Goal: Task Accomplishment & Management: Use online tool/utility

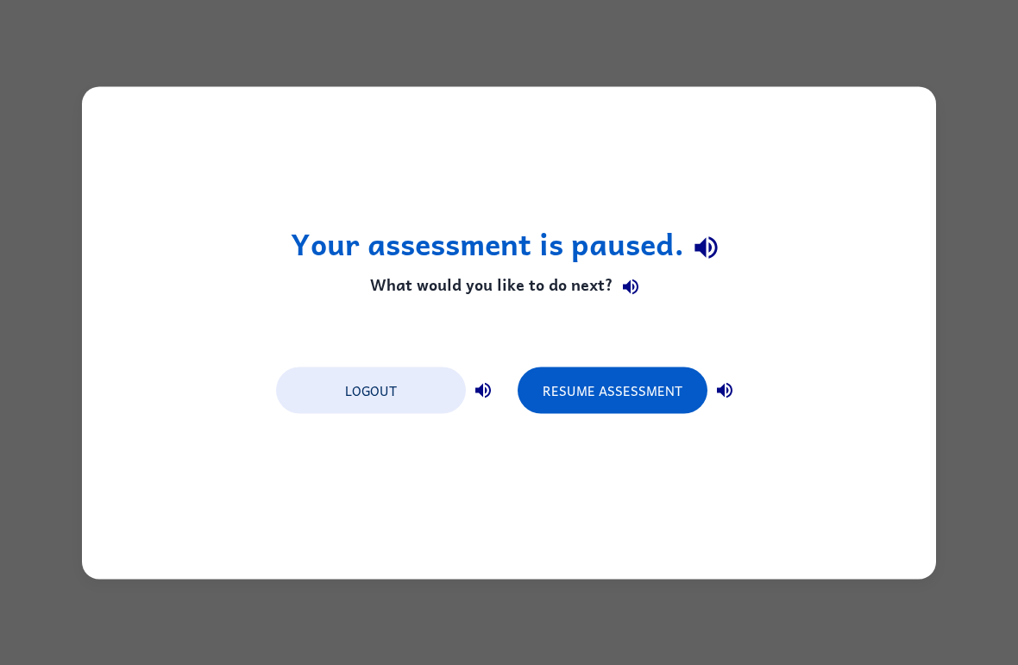
click at [630, 393] on button "Resume Assessment" at bounding box center [612, 390] width 190 height 47
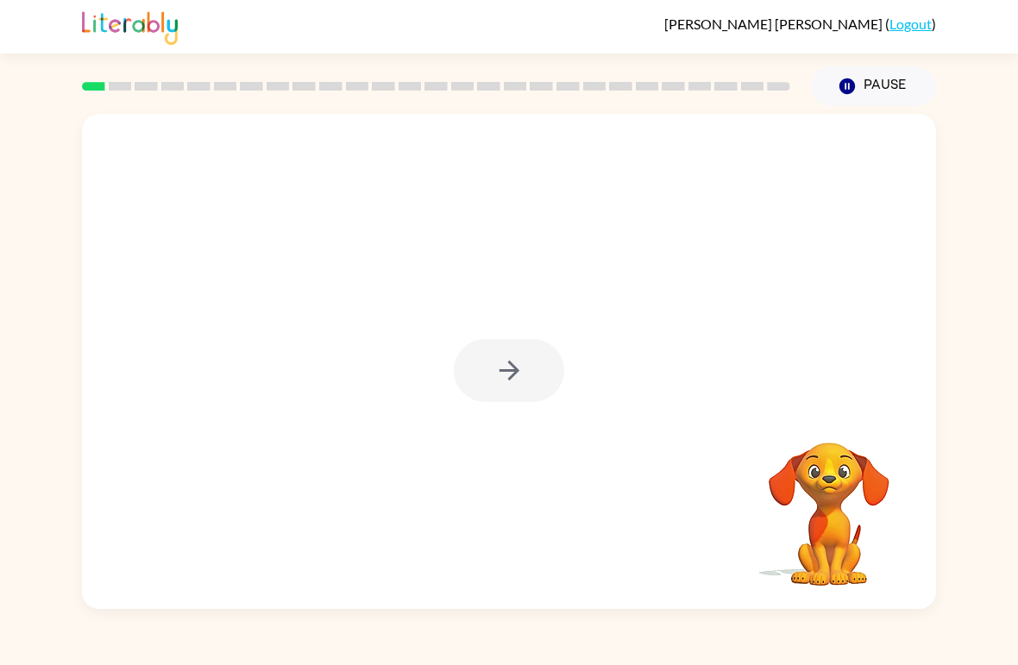
click at [895, 31] on link "Logout" at bounding box center [910, 24] width 42 height 16
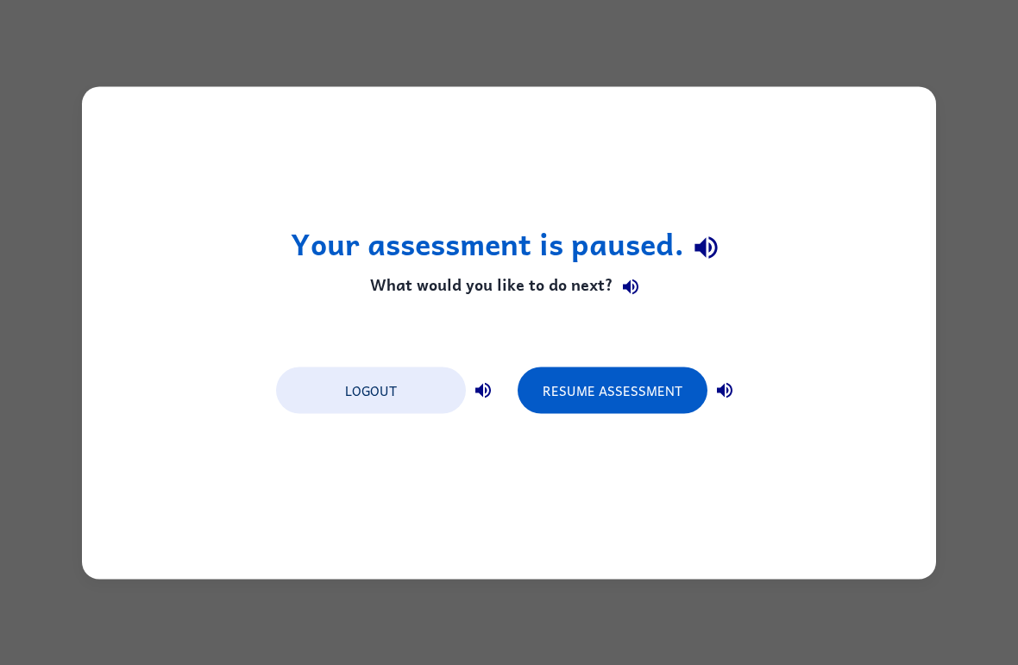
click at [405, 405] on button "Logout" at bounding box center [371, 390] width 190 height 47
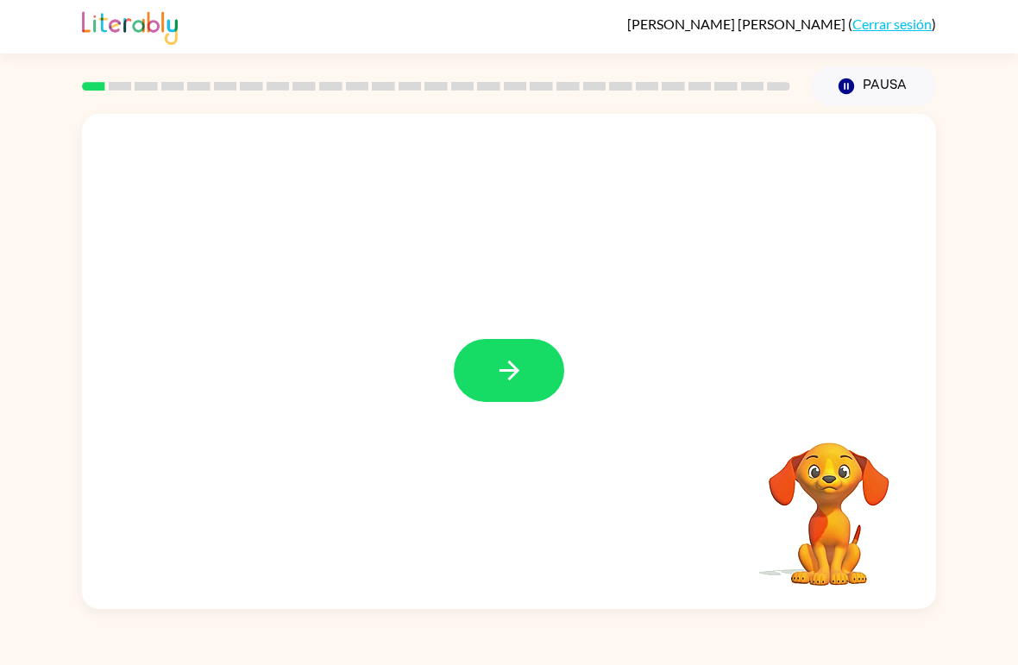
click at [530, 365] on button "button" at bounding box center [509, 370] width 110 height 63
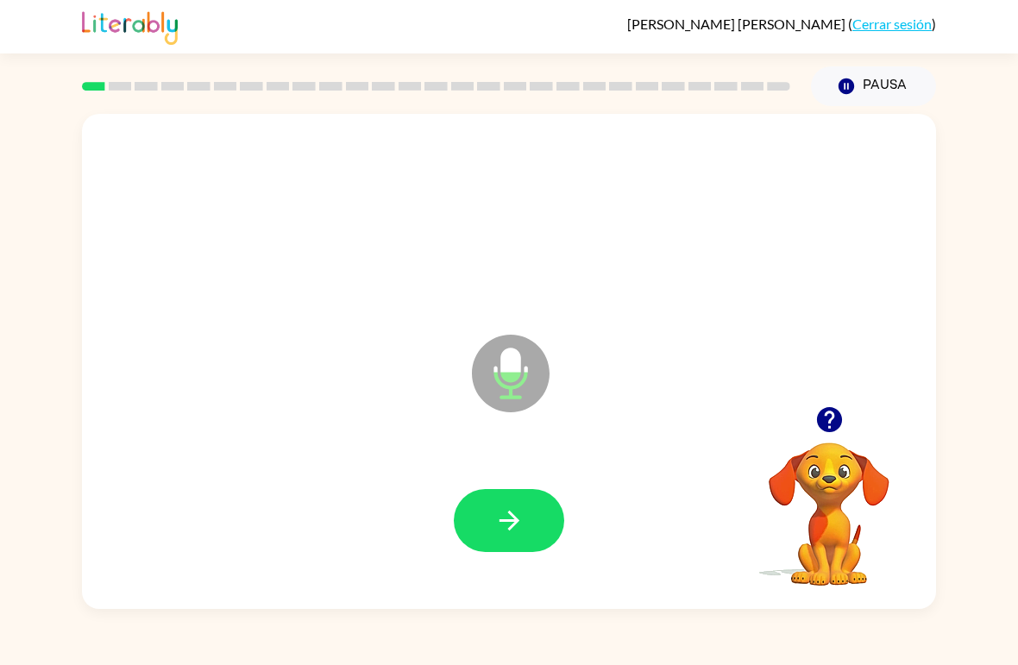
click at [495, 524] on icon "button" at bounding box center [509, 520] width 30 height 30
click at [509, 519] on icon "button" at bounding box center [509, 520] width 30 height 30
click at [511, 521] on icon "button" at bounding box center [509, 521] width 20 height 20
click at [497, 524] on icon "button" at bounding box center [509, 520] width 30 height 30
click at [498, 529] on icon "button" at bounding box center [509, 520] width 30 height 30
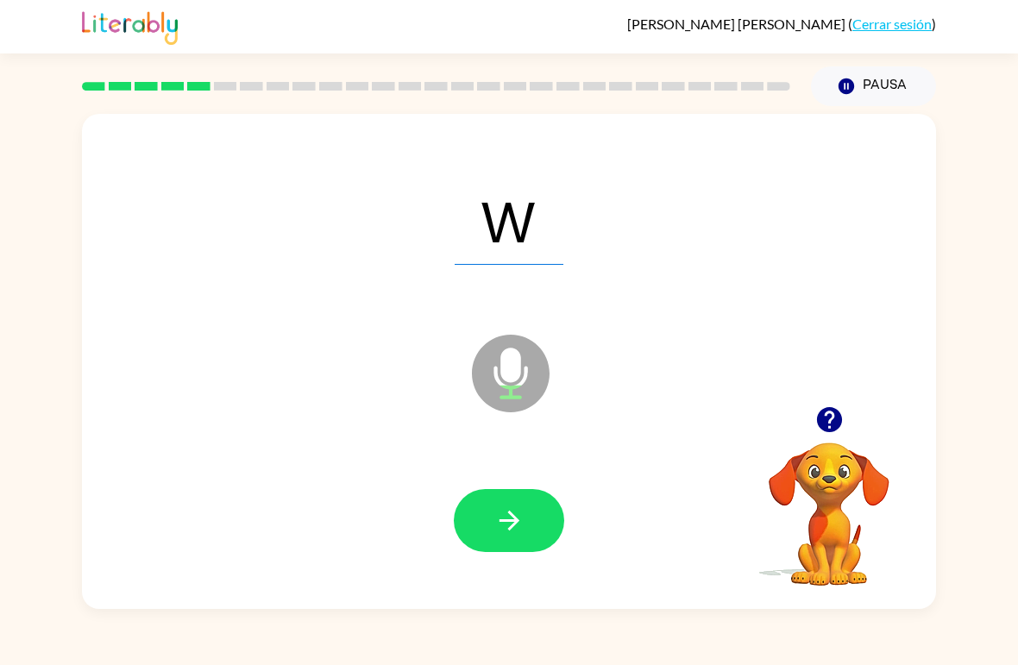
click at [506, 530] on icon "button" at bounding box center [509, 520] width 30 height 30
click at [511, 520] on icon "button" at bounding box center [509, 520] width 30 height 30
click at [499, 520] on icon "button" at bounding box center [509, 520] width 30 height 30
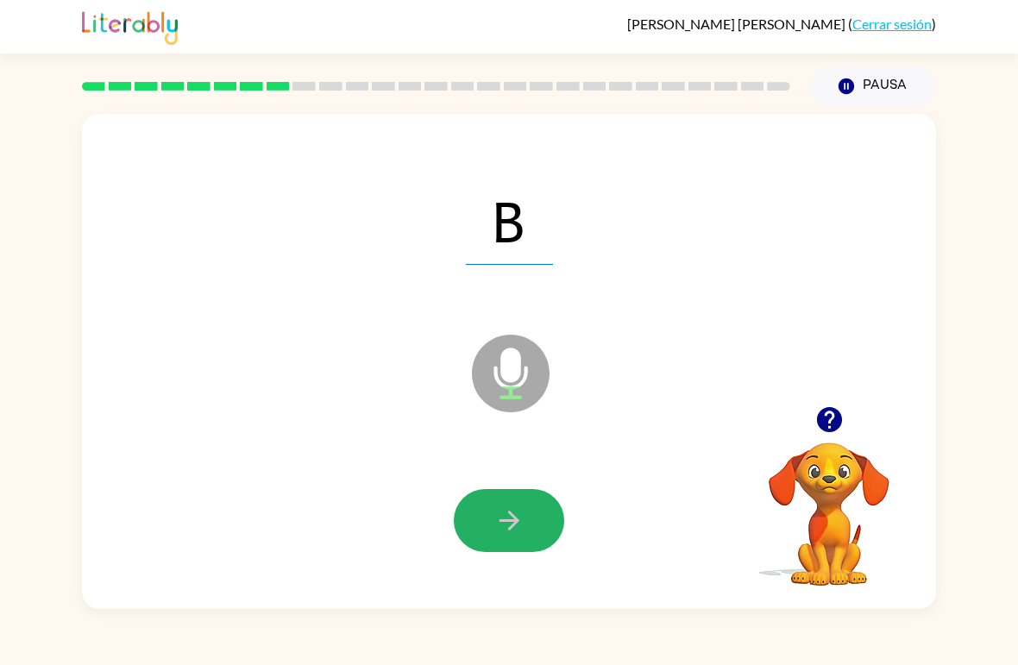
click at [503, 524] on icon "button" at bounding box center [509, 520] width 30 height 30
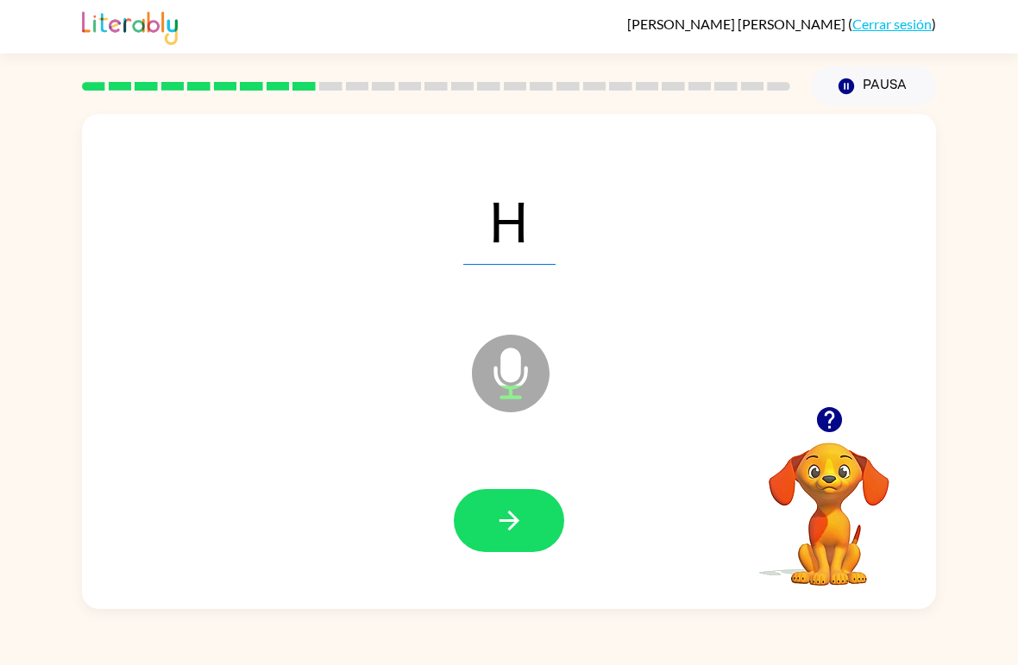
click at [509, 525] on icon "button" at bounding box center [509, 520] width 30 height 30
click at [502, 525] on icon "button" at bounding box center [509, 520] width 30 height 30
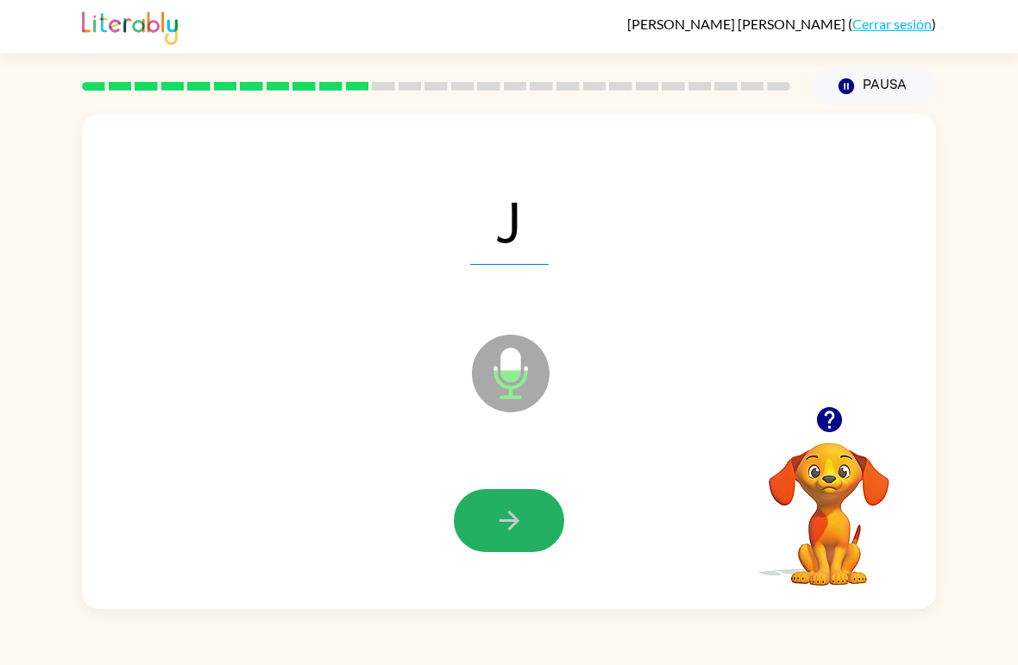
click at [506, 530] on icon "button" at bounding box center [509, 520] width 30 height 30
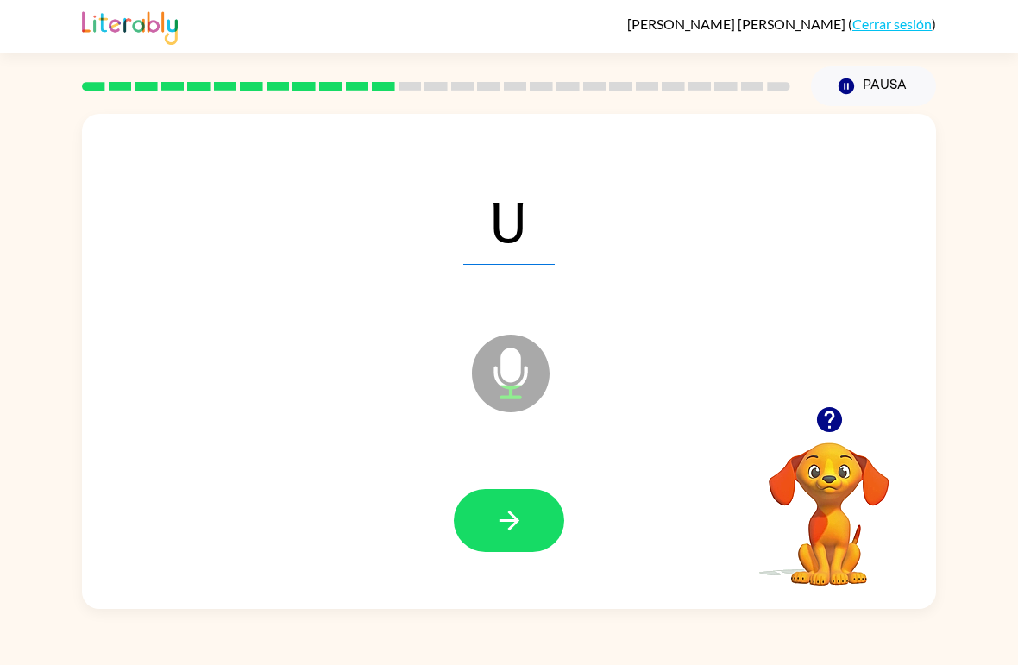
click at [502, 524] on icon "button" at bounding box center [509, 520] width 30 height 30
click at [499, 524] on icon "button" at bounding box center [509, 520] width 30 height 30
click at [503, 529] on icon "button" at bounding box center [509, 520] width 30 height 30
click at [502, 529] on icon "button" at bounding box center [509, 520] width 30 height 30
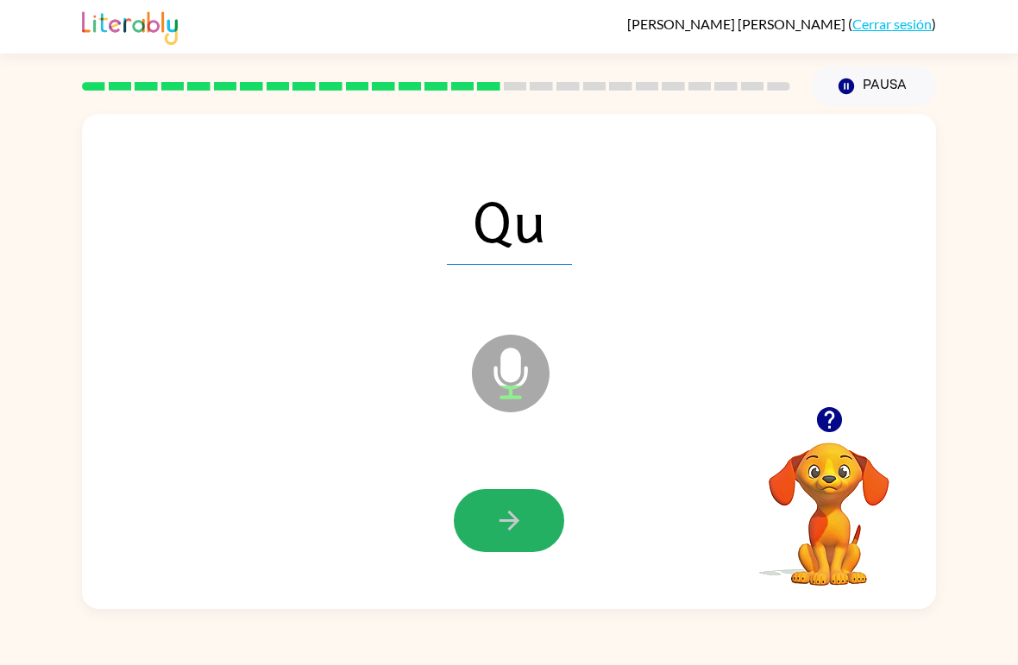
click at [505, 527] on icon "button" at bounding box center [509, 520] width 30 height 30
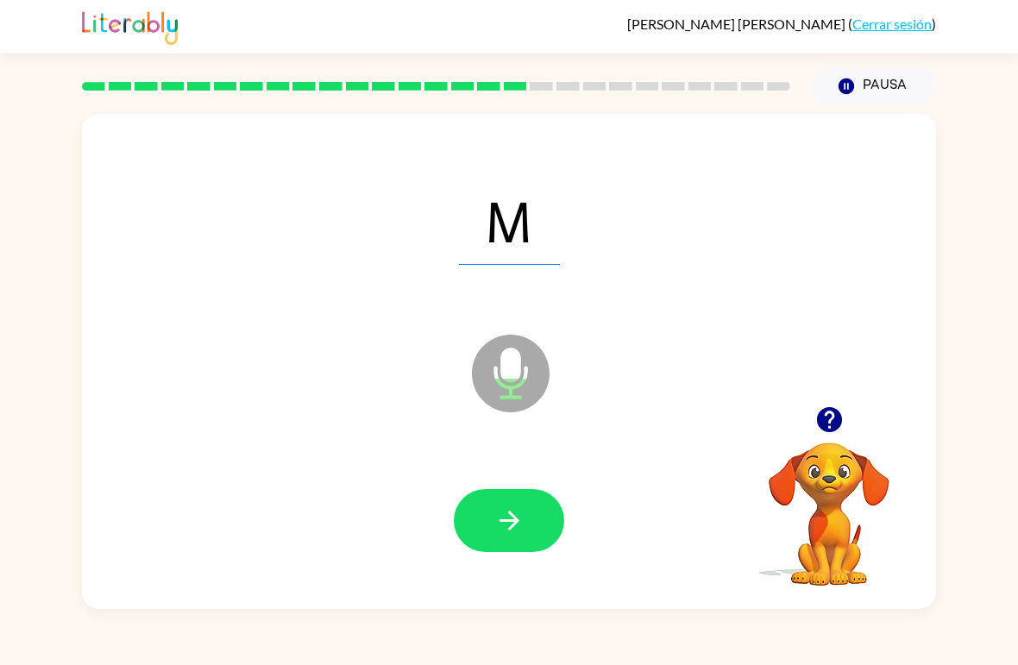
click at [505, 528] on icon "button" at bounding box center [509, 520] width 30 height 30
click at [504, 528] on icon "button" at bounding box center [509, 520] width 30 height 30
click at [499, 527] on icon "button" at bounding box center [509, 520] width 30 height 30
click at [499, 526] on icon "button" at bounding box center [509, 520] width 30 height 30
click at [499, 527] on icon "button" at bounding box center [509, 520] width 30 height 30
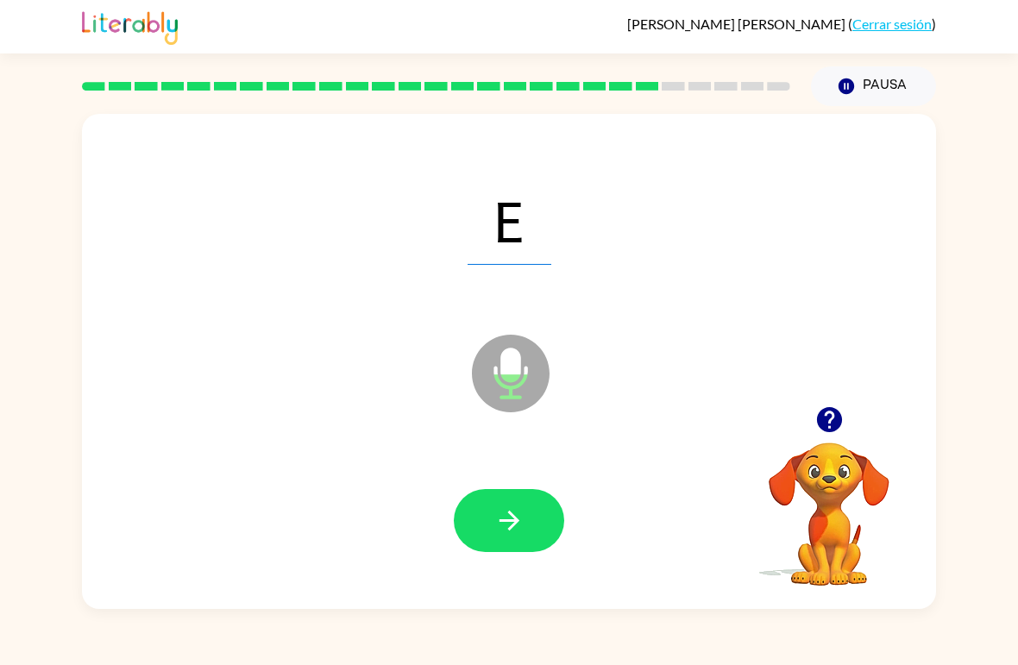
click at [500, 525] on icon "button" at bounding box center [509, 520] width 30 height 30
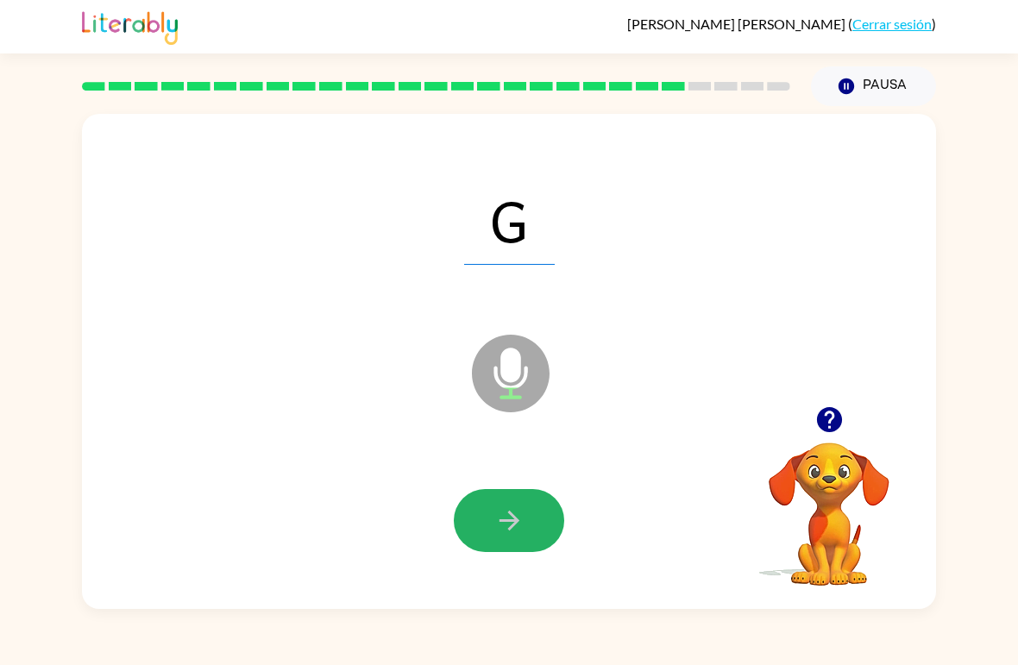
click at [505, 526] on icon "button" at bounding box center [509, 520] width 30 height 30
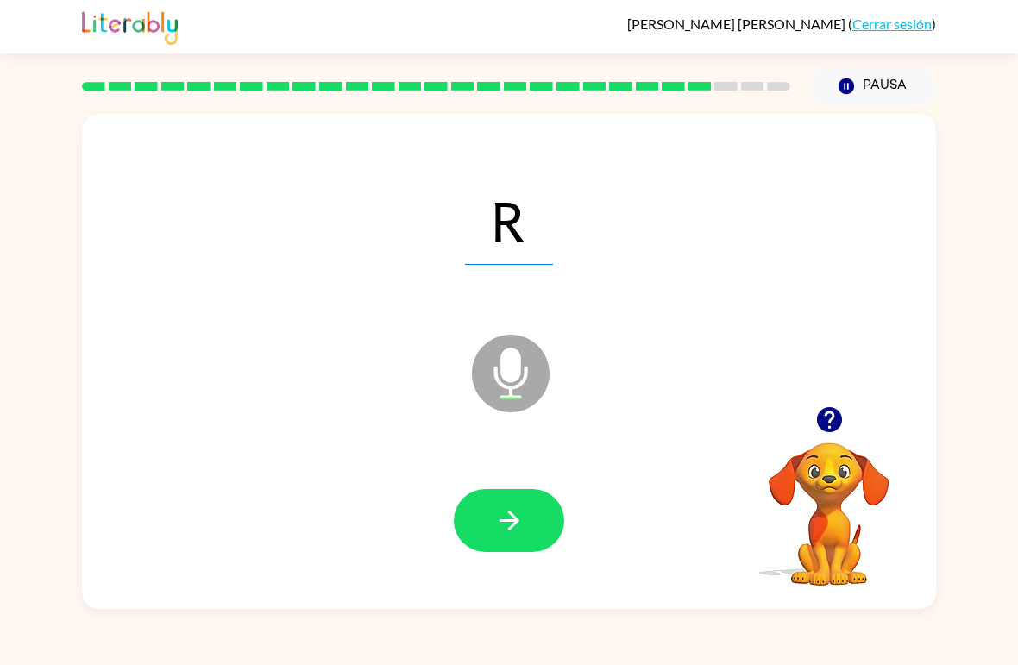
click at [505, 529] on icon "button" at bounding box center [509, 520] width 30 height 30
click at [507, 528] on icon "button" at bounding box center [509, 520] width 30 height 30
click at [509, 526] on icon "button" at bounding box center [509, 520] width 30 height 30
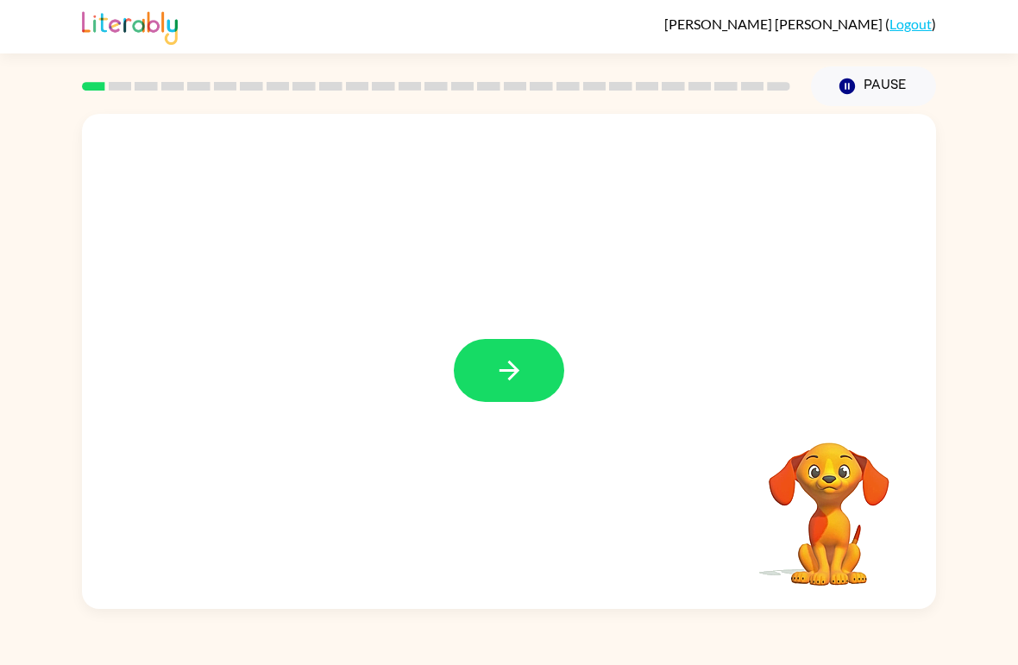
click at [520, 367] on icon "button" at bounding box center [509, 370] width 30 height 30
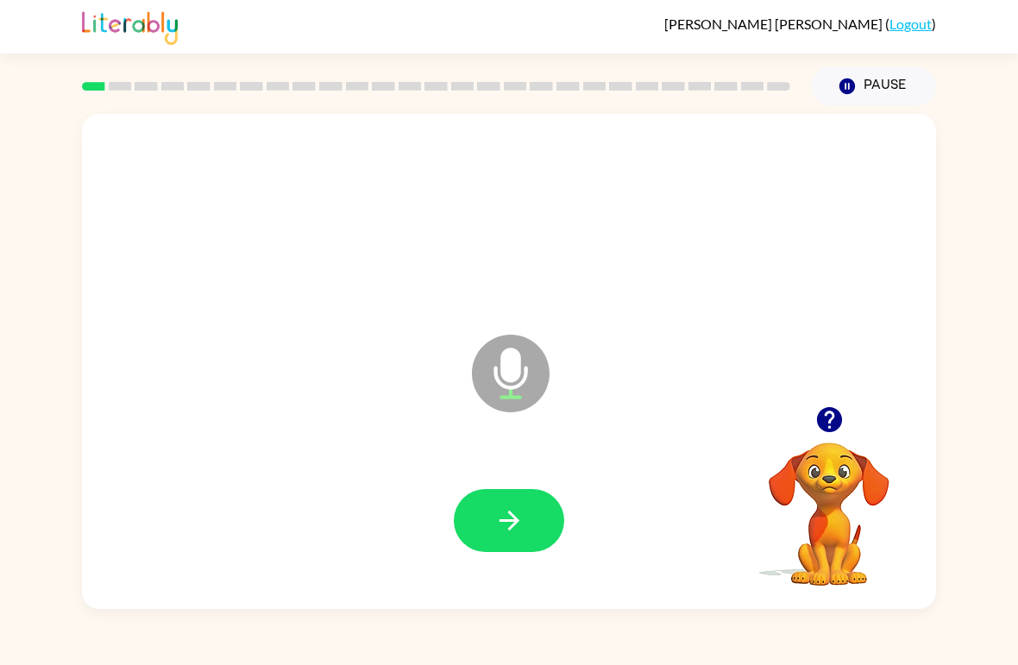
click at [511, 481] on div at bounding box center [508, 521] width 819 height 142
click at [508, 513] on icon "button" at bounding box center [509, 521] width 20 height 20
click at [503, 516] on icon "button" at bounding box center [509, 520] width 30 height 30
click at [502, 521] on icon "button" at bounding box center [509, 521] width 20 height 20
click at [505, 518] on icon "button" at bounding box center [509, 520] width 30 height 30
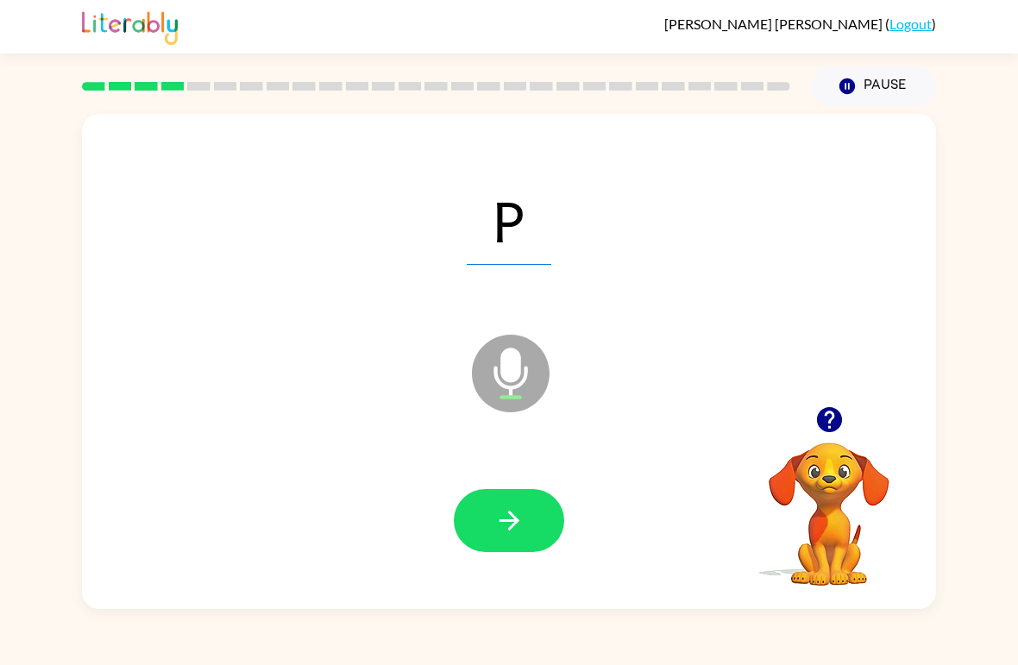
click at [512, 516] on icon "button" at bounding box center [509, 521] width 20 height 20
click at [514, 523] on icon "button" at bounding box center [509, 521] width 20 height 20
click at [514, 517] on icon "button" at bounding box center [509, 521] width 20 height 20
click at [488, 514] on button "button" at bounding box center [509, 520] width 110 height 63
click at [511, 519] on icon "button" at bounding box center [509, 520] width 30 height 30
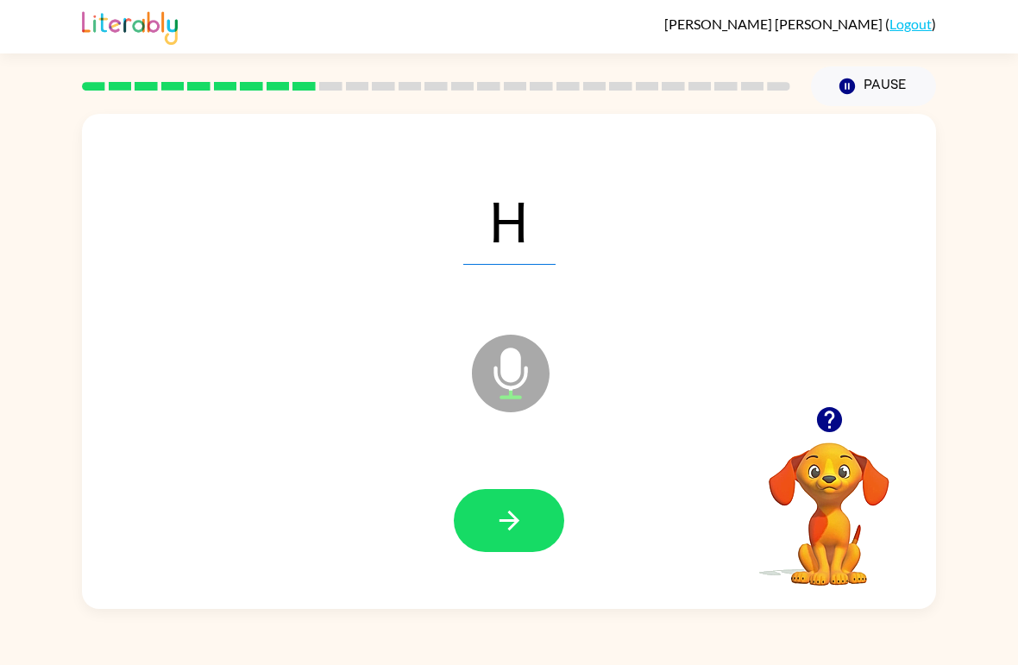
click at [511, 517] on icon "button" at bounding box center [509, 521] width 20 height 20
click at [509, 522] on icon "button" at bounding box center [509, 521] width 20 height 20
click at [512, 519] on icon "button" at bounding box center [509, 520] width 30 height 30
click at [511, 519] on icon "button" at bounding box center [509, 520] width 30 height 30
click at [511, 511] on icon "button" at bounding box center [509, 520] width 30 height 30
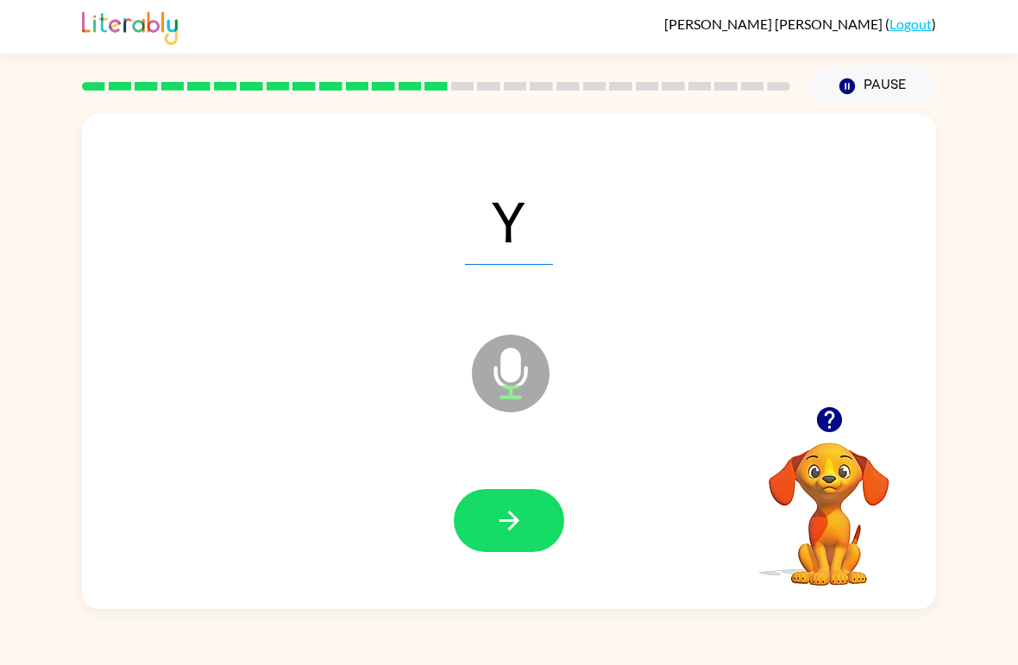
click at [517, 520] on icon "button" at bounding box center [509, 521] width 20 height 20
click at [511, 520] on icon "button" at bounding box center [509, 520] width 30 height 30
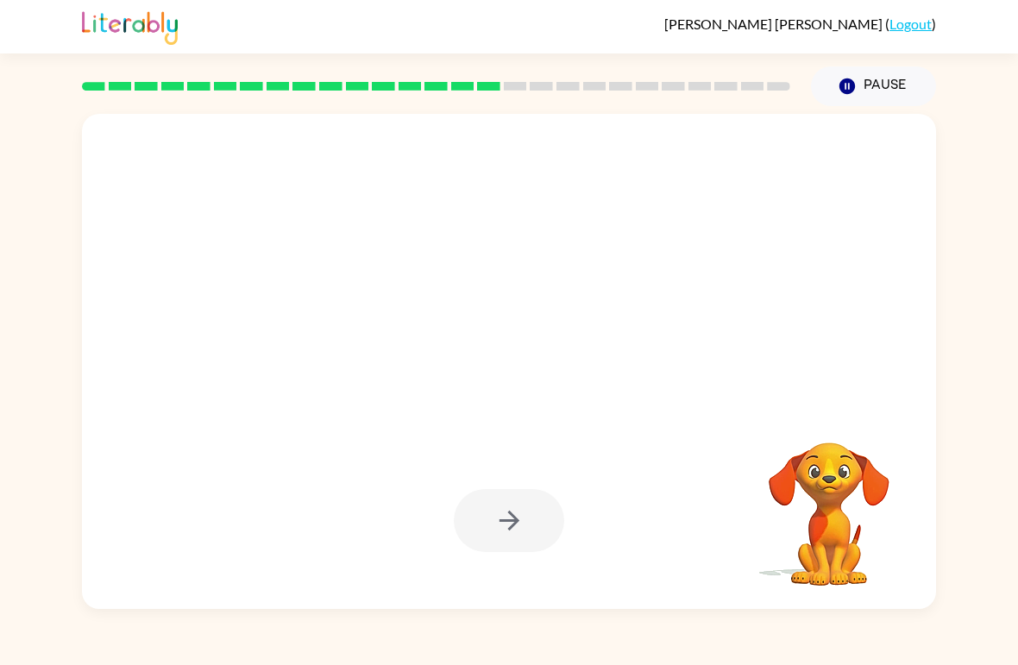
click at [868, 79] on button "Pause Pause" at bounding box center [873, 86] width 125 height 40
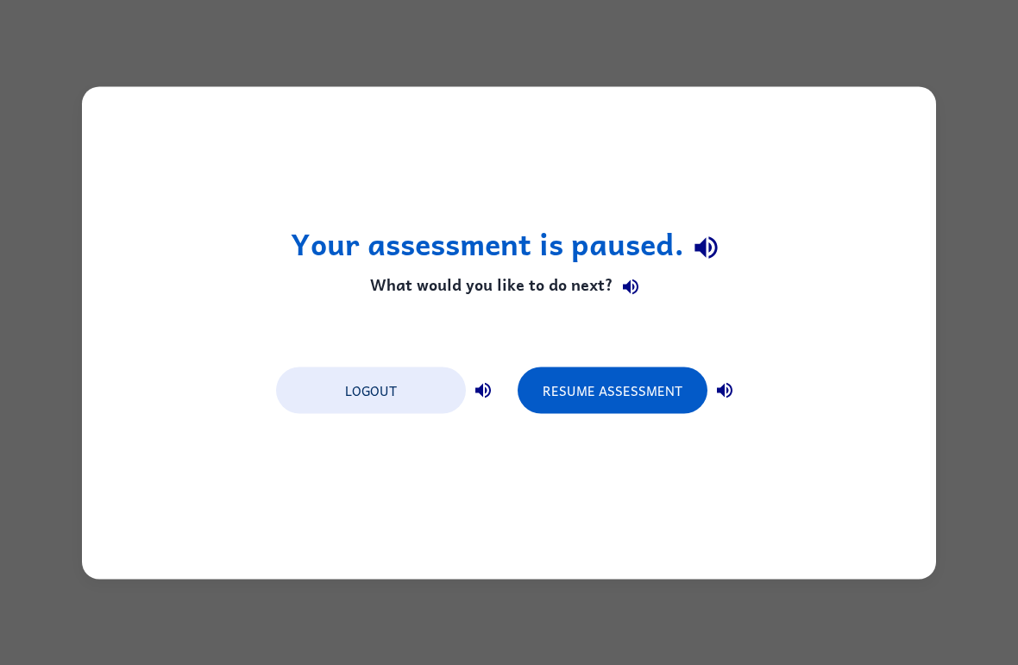
click at [632, 375] on button "Resume Assessment" at bounding box center [612, 390] width 190 height 47
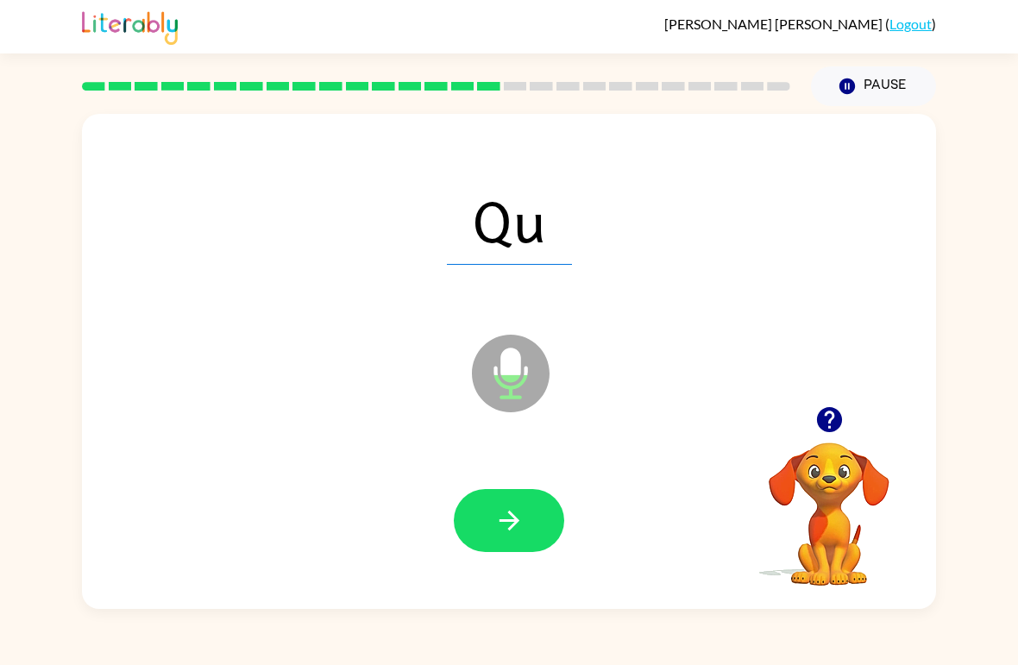
click at [511, 516] on icon "button" at bounding box center [509, 521] width 20 height 20
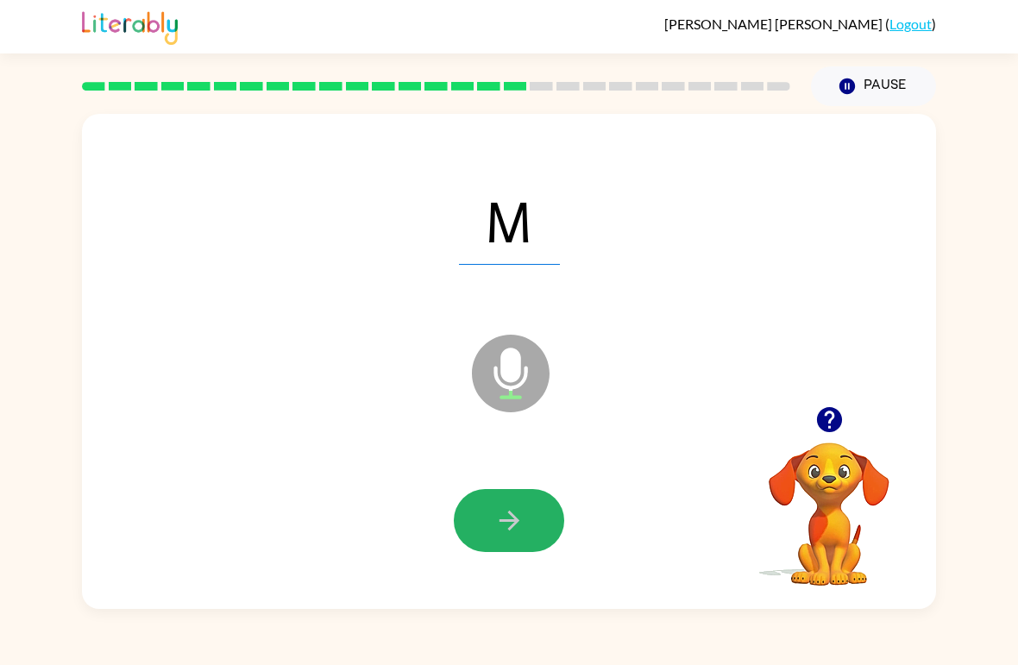
click at [511, 517] on icon "button" at bounding box center [509, 521] width 20 height 20
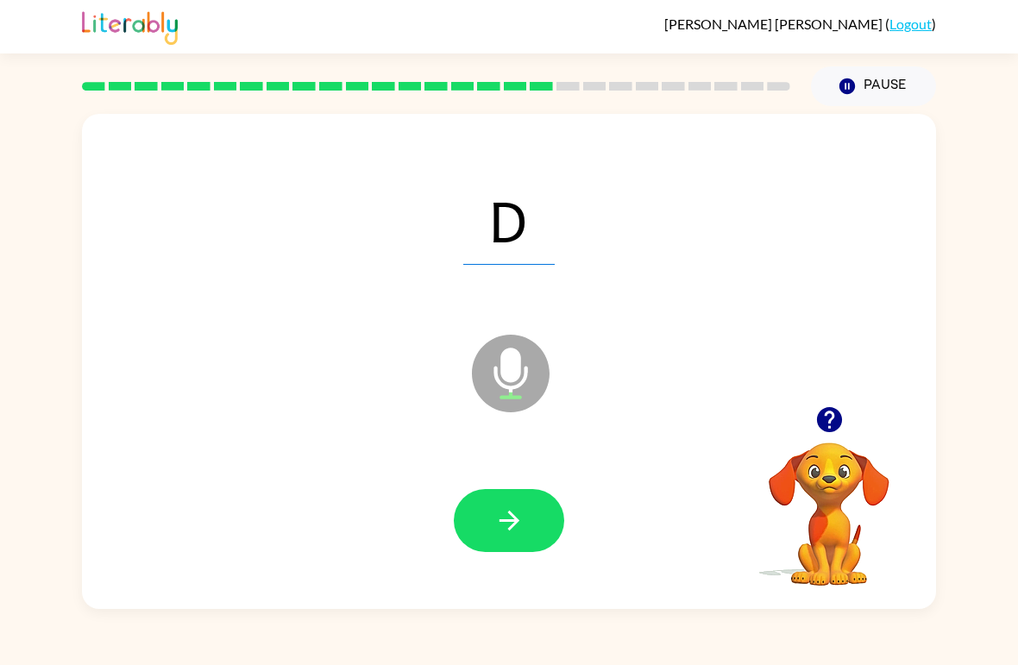
click at [510, 516] on icon "button" at bounding box center [509, 520] width 30 height 30
click at [518, 517] on icon "button" at bounding box center [509, 520] width 30 height 30
click at [519, 515] on icon "button" at bounding box center [509, 520] width 30 height 30
click at [513, 522] on icon "button" at bounding box center [509, 521] width 20 height 20
click at [515, 519] on icon "button" at bounding box center [509, 521] width 20 height 20
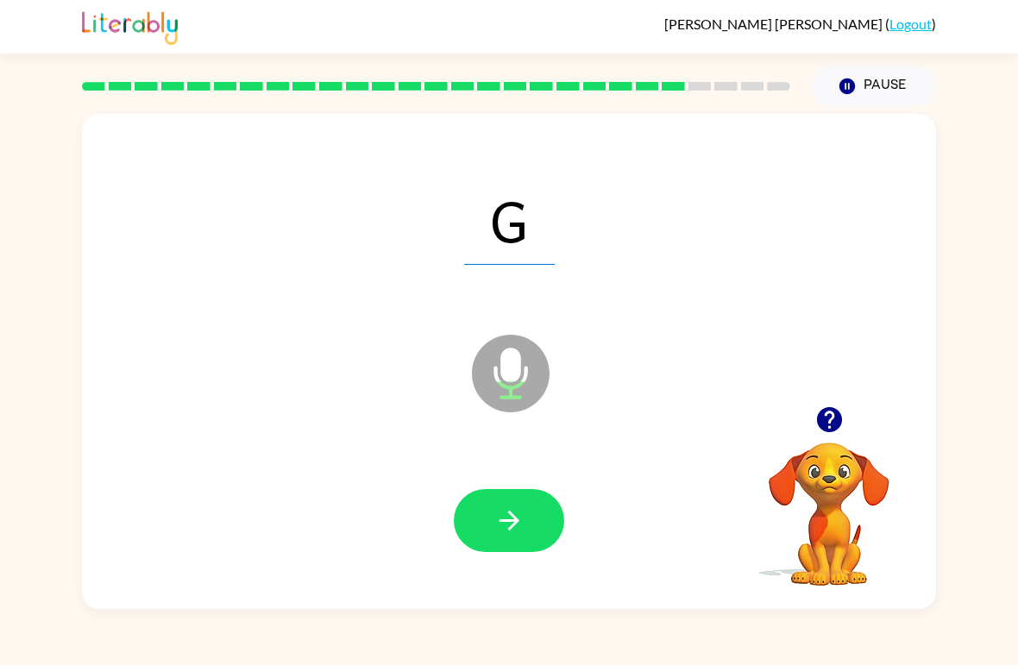
click at [517, 522] on icon "button" at bounding box center [509, 521] width 20 height 20
click at [516, 523] on icon "button" at bounding box center [509, 521] width 20 height 20
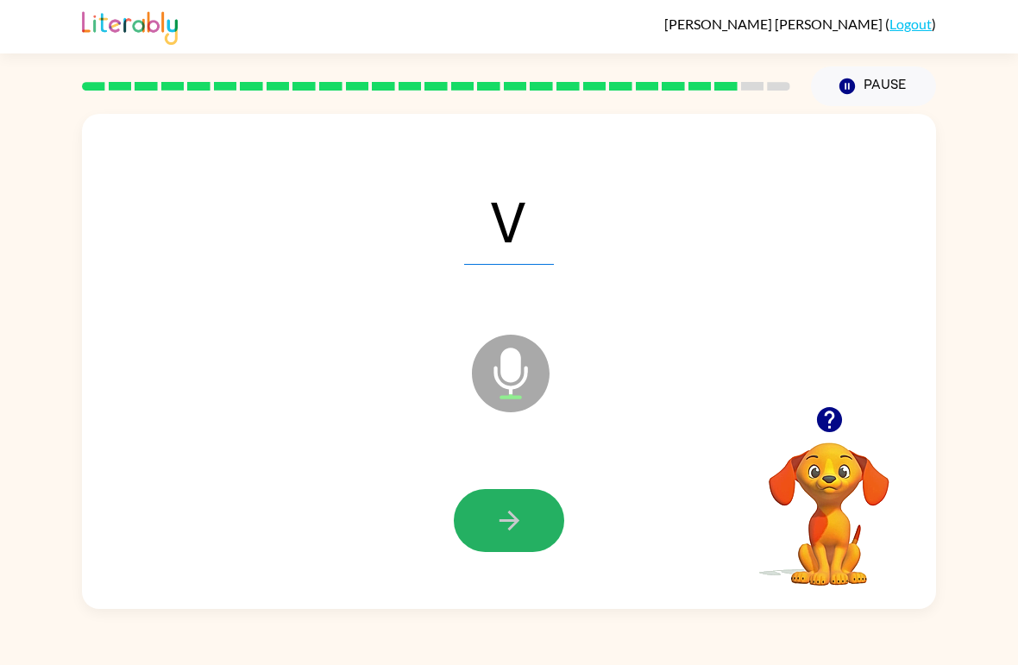
click at [512, 522] on icon "button" at bounding box center [509, 521] width 20 height 20
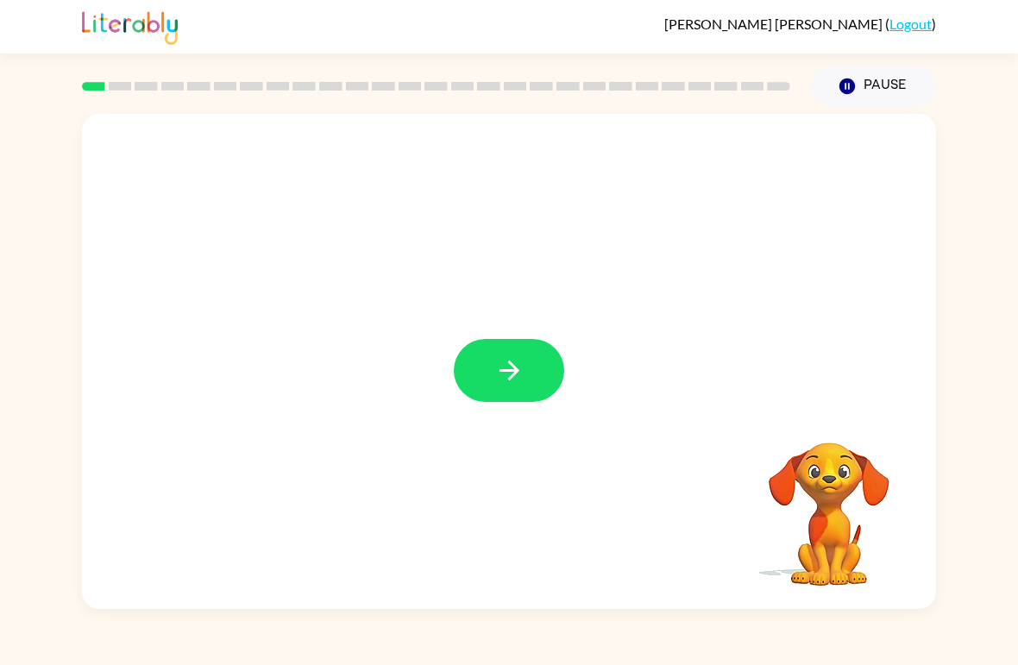
click at [505, 364] on icon "button" at bounding box center [509, 370] width 30 height 30
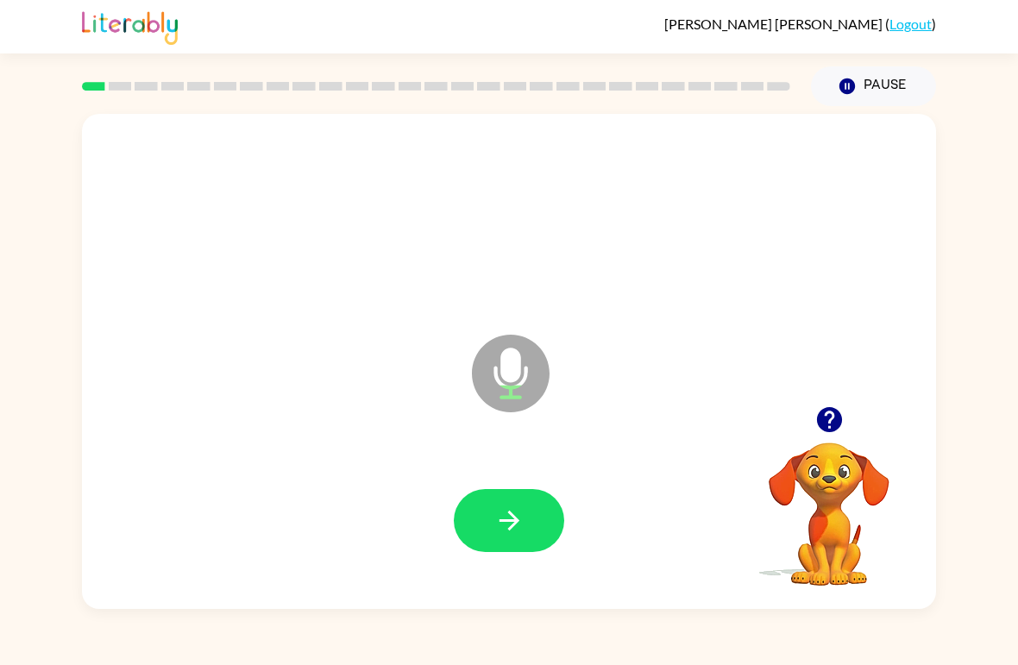
click at [502, 509] on icon "button" at bounding box center [509, 520] width 30 height 30
click at [520, 511] on icon "button" at bounding box center [509, 520] width 30 height 30
click at [529, 508] on button "button" at bounding box center [509, 520] width 110 height 63
click at [524, 511] on icon "button" at bounding box center [509, 520] width 30 height 30
click at [520, 512] on icon "button" at bounding box center [509, 520] width 30 height 30
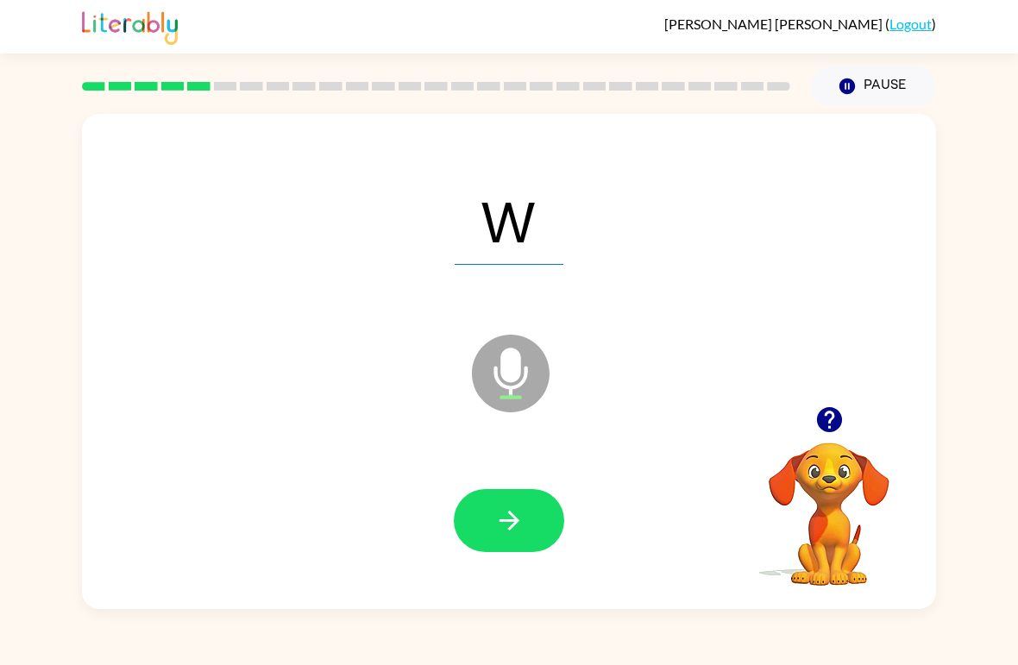
click at [506, 523] on icon "button" at bounding box center [509, 521] width 20 height 20
click at [530, 514] on button "button" at bounding box center [509, 520] width 110 height 63
click at [522, 519] on icon "button" at bounding box center [509, 520] width 30 height 30
click at [525, 518] on button "button" at bounding box center [509, 520] width 110 height 63
click at [527, 518] on button "button" at bounding box center [509, 520] width 110 height 63
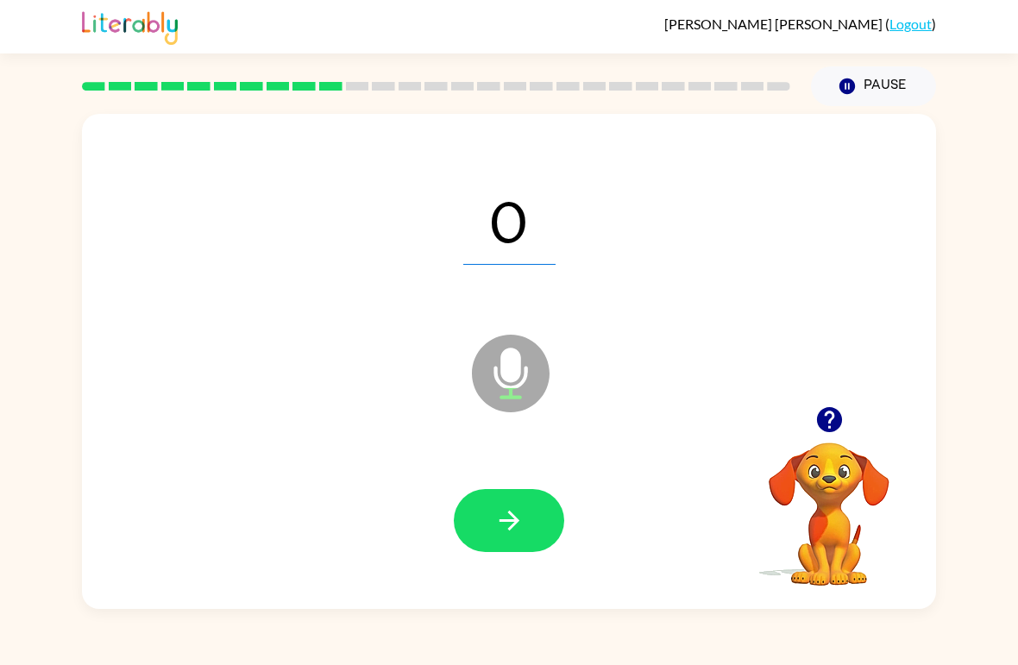
click at [523, 519] on icon "button" at bounding box center [509, 520] width 30 height 30
click at [504, 518] on icon "button" at bounding box center [509, 520] width 30 height 30
click at [512, 515] on icon "button" at bounding box center [509, 521] width 20 height 20
click at [734, 655] on div "Emilio Trevio-Aguirre ( Logout ) Pause Pause C Microphone The Microphone is her…" at bounding box center [509, 332] width 1018 height 665
click at [506, 525] on icon "button" at bounding box center [509, 520] width 30 height 30
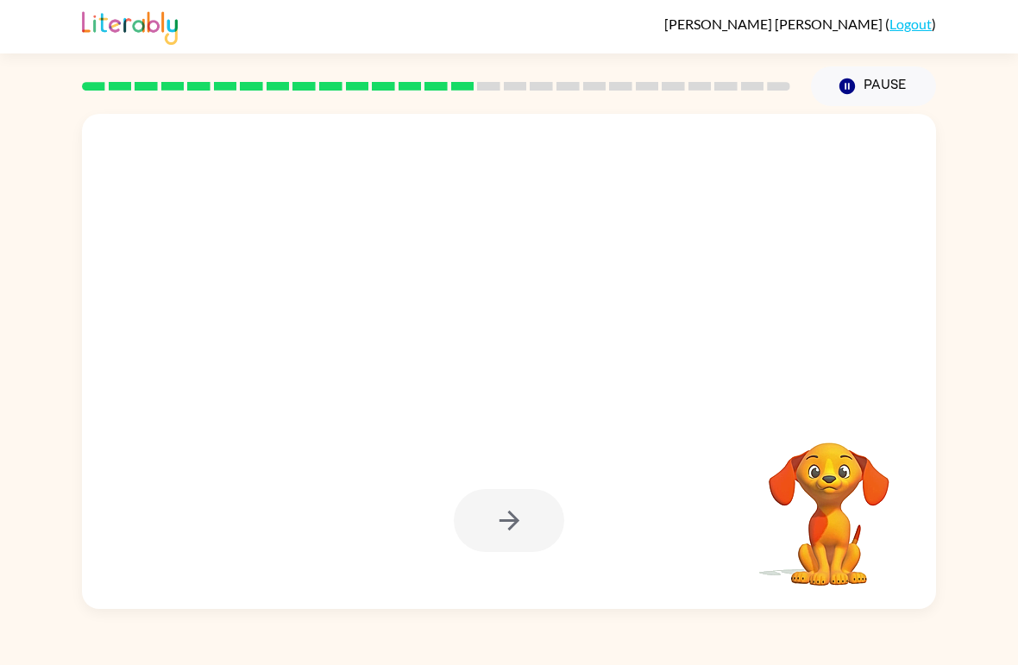
click at [867, 82] on button "Pause Pause" at bounding box center [873, 86] width 125 height 40
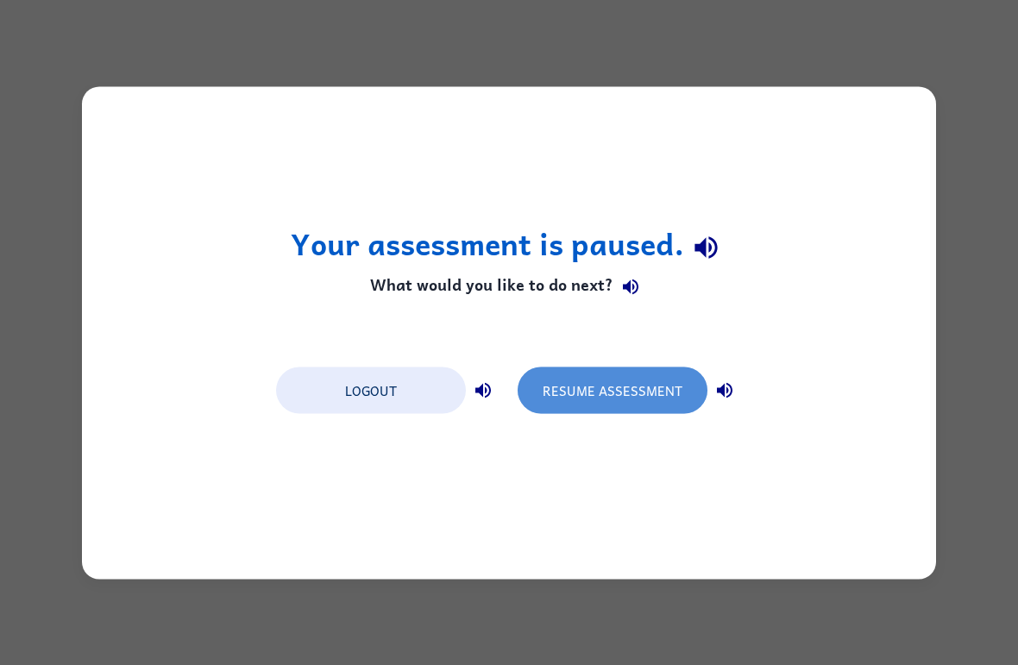
click at [593, 392] on button "Resume Assessment" at bounding box center [612, 390] width 190 height 47
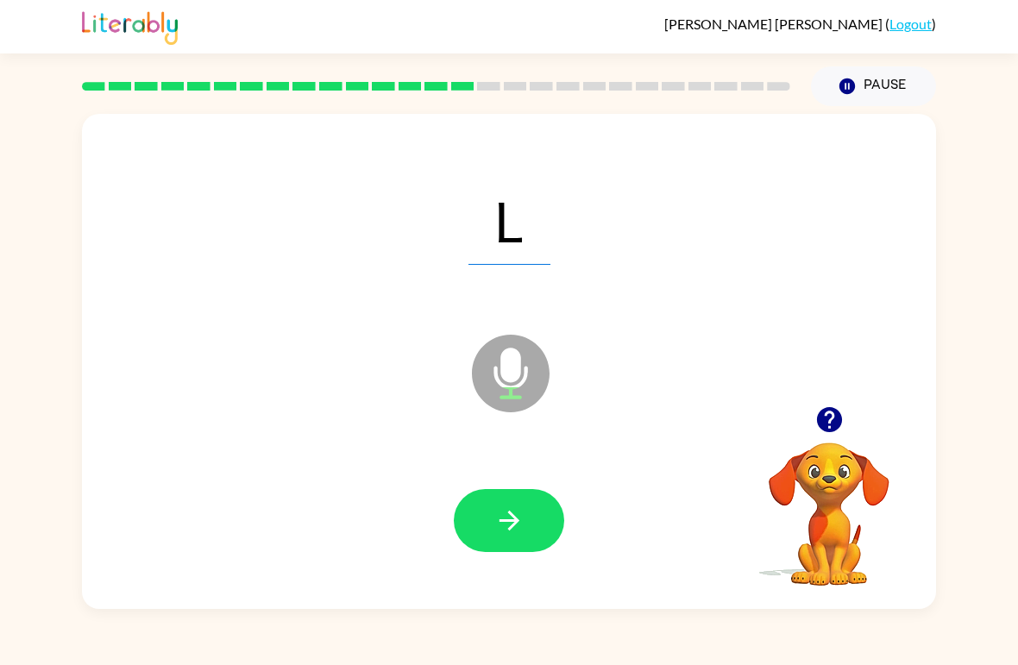
click at [511, 494] on button "button" at bounding box center [509, 520] width 110 height 63
click at [527, 506] on button "button" at bounding box center [509, 520] width 110 height 63
click at [525, 511] on button "button" at bounding box center [509, 520] width 110 height 63
click at [532, 508] on button "button" at bounding box center [509, 520] width 110 height 63
click at [518, 508] on icon "button" at bounding box center [509, 520] width 30 height 30
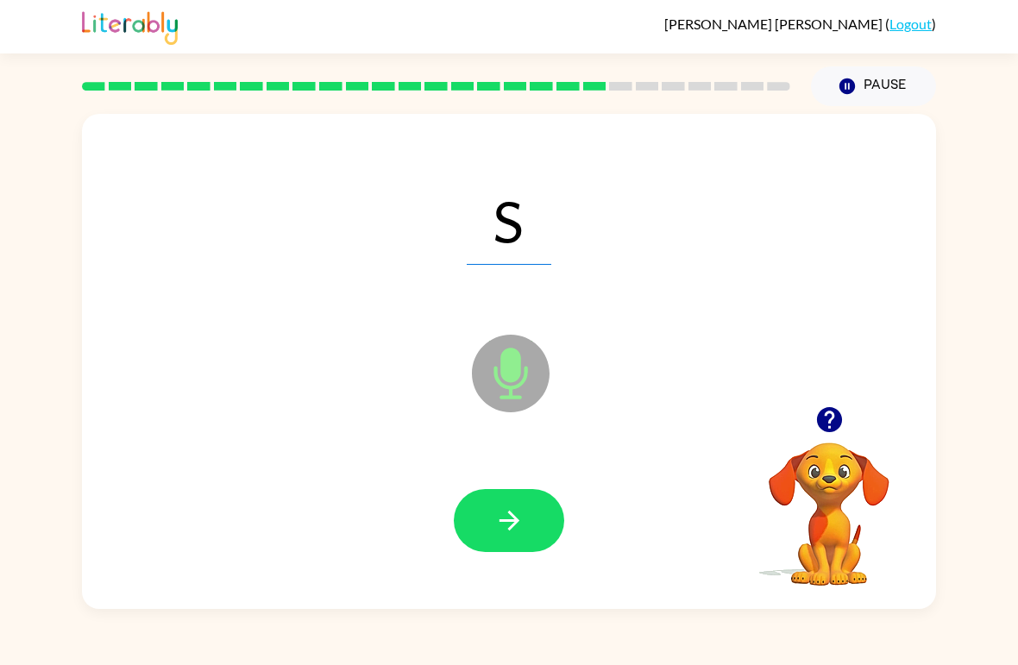
click at [525, 510] on button "button" at bounding box center [509, 520] width 110 height 63
click at [500, 527] on icon "button" at bounding box center [509, 520] width 30 height 30
click at [523, 505] on button "button" at bounding box center [509, 520] width 110 height 63
click at [521, 507] on icon "button" at bounding box center [509, 520] width 30 height 30
click at [525, 503] on button "button" at bounding box center [509, 520] width 110 height 63
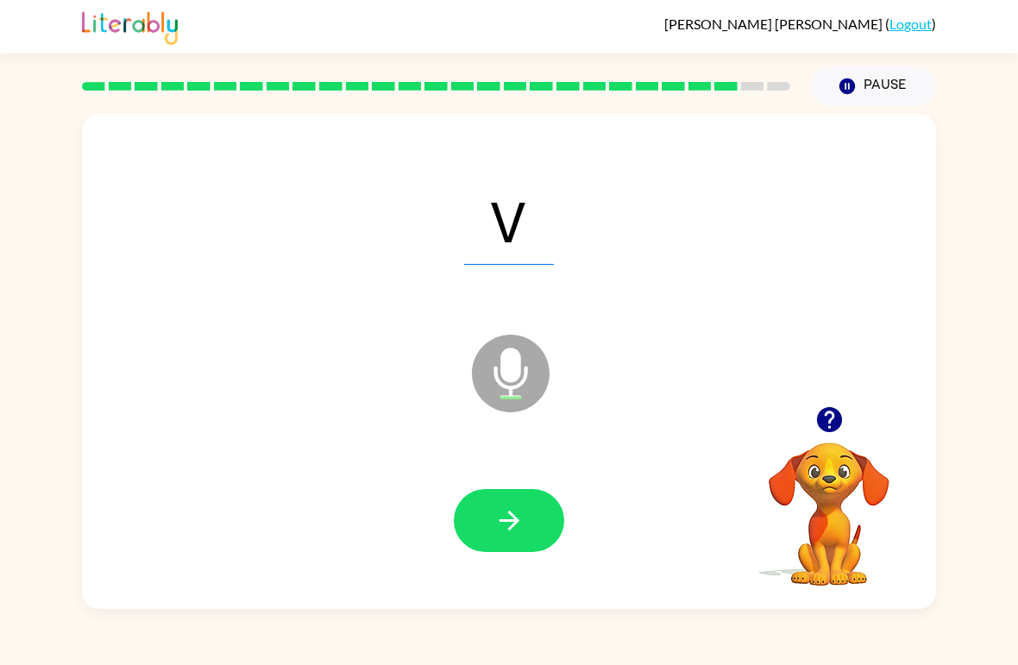
click at [519, 511] on icon "button" at bounding box center [509, 520] width 30 height 30
click at [515, 513] on icon "button" at bounding box center [509, 520] width 30 height 30
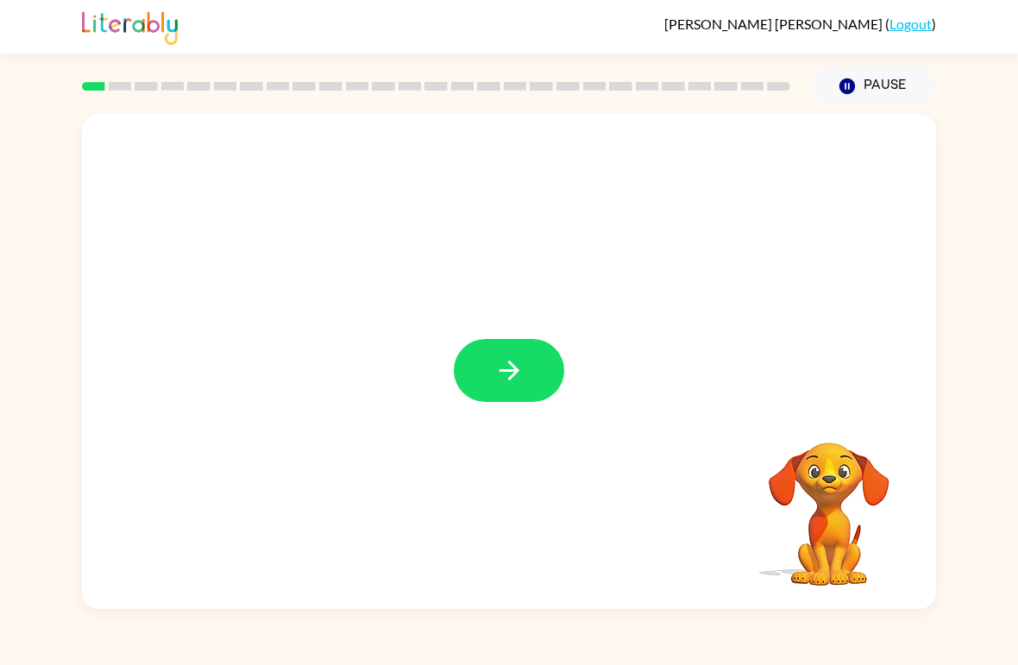
click at [518, 354] on button "button" at bounding box center [509, 370] width 110 height 63
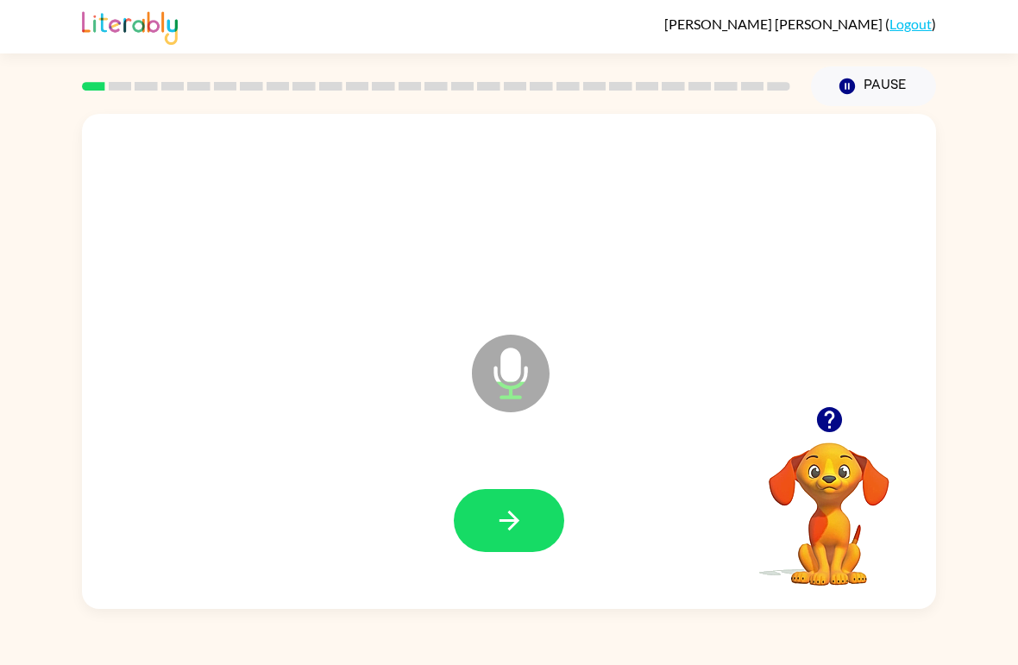
click at [530, 522] on button "button" at bounding box center [509, 520] width 110 height 63
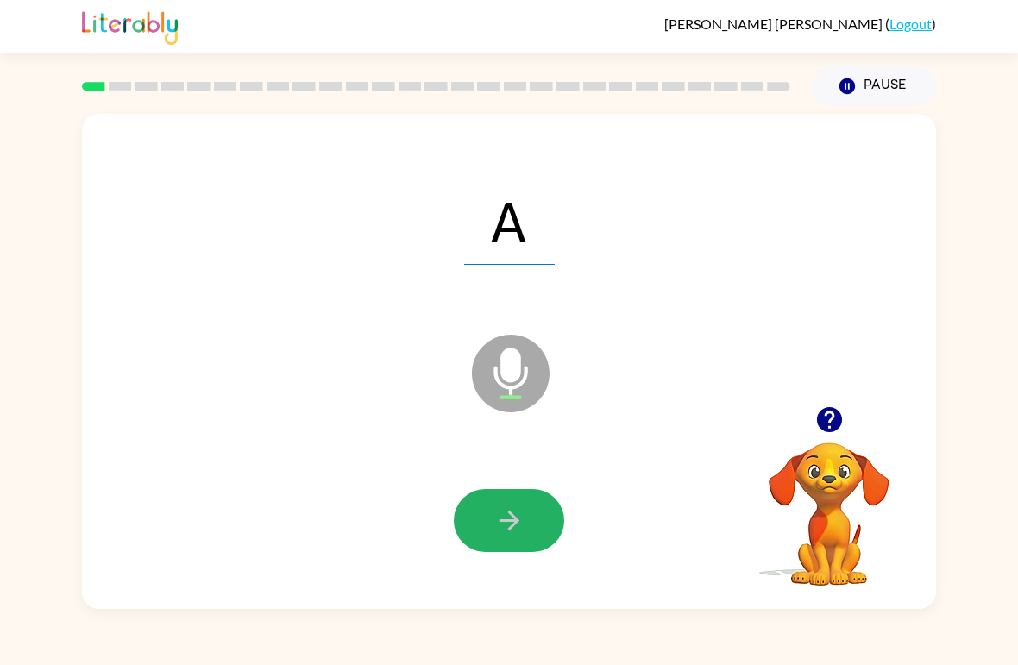
click at [511, 525] on icon "button" at bounding box center [509, 520] width 30 height 30
click at [524, 517] on icon "button" at bounding box center [509, 520] width 30 height 30
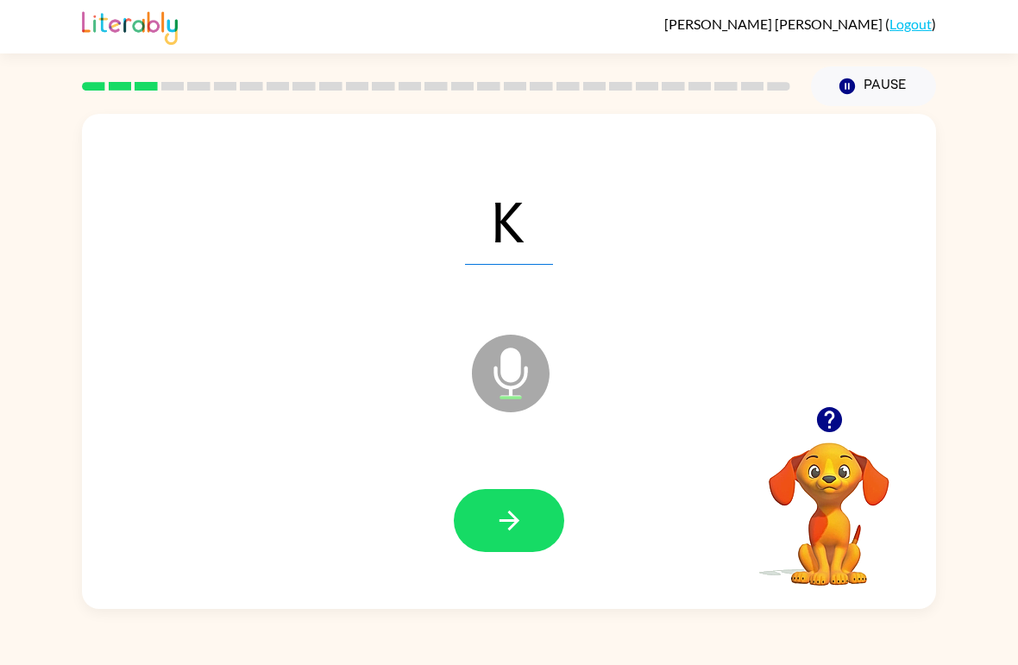
click at [511, 527] on icon "button" at bounding box center [509, 521] width 20 height 20
click at [520, 516] on icon "button" at bounding box center [509, 520] width 30 height 30
click at [507, 520] on icon "button" at bounding box center [509, 520] width 30 height 30
click at [518, 521] on icon "button" at bounding box center [509, 521] width 20 height 20
click at [499, 524] on icon "button" at bounding box center [509, 520] width 30 height 30
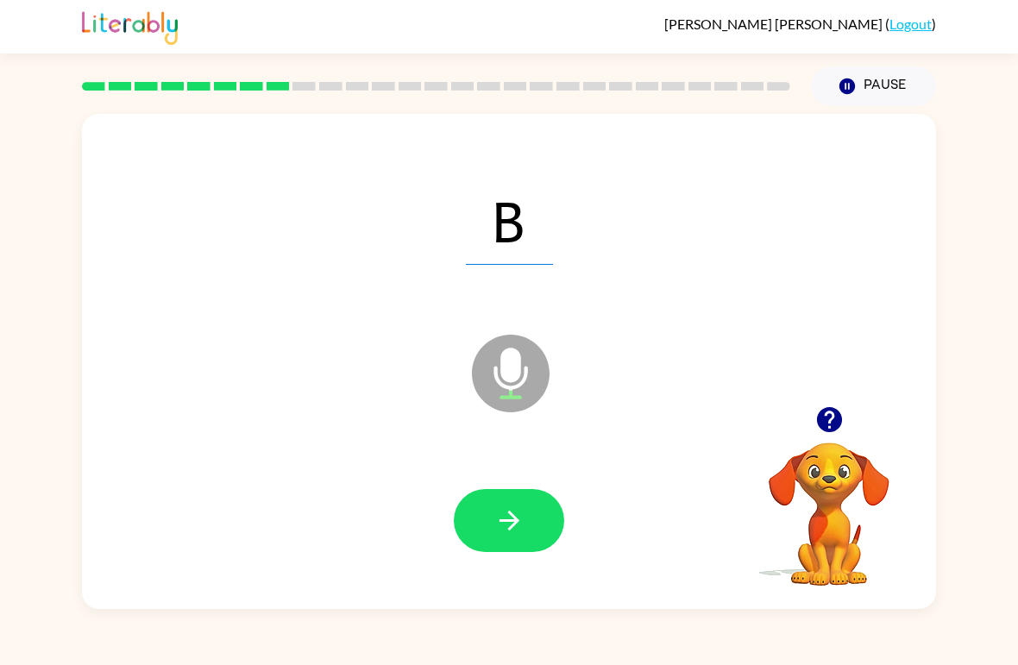
click at [507, 510] on icon "button" at bounding box center [509, 520] width 30 height 30
click at [509, 524] on icon "button" at bounding box center [509, 520] width 30 height 30
click at [510, 521] on icon "button" at bounding box center [509, 521] width 20 height 20
click at [517, 507] on icon "button" at bounding box center [509, 520] width 30 height 30
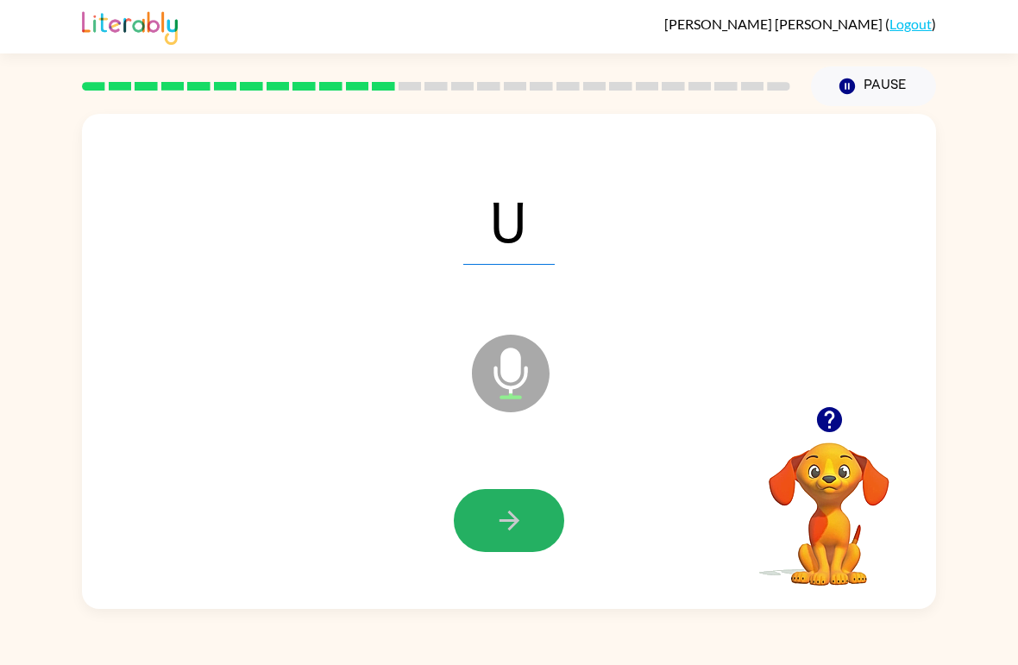
click at [516, 510] on icon "button" at bounding box center [509, 520] width 30 height 30
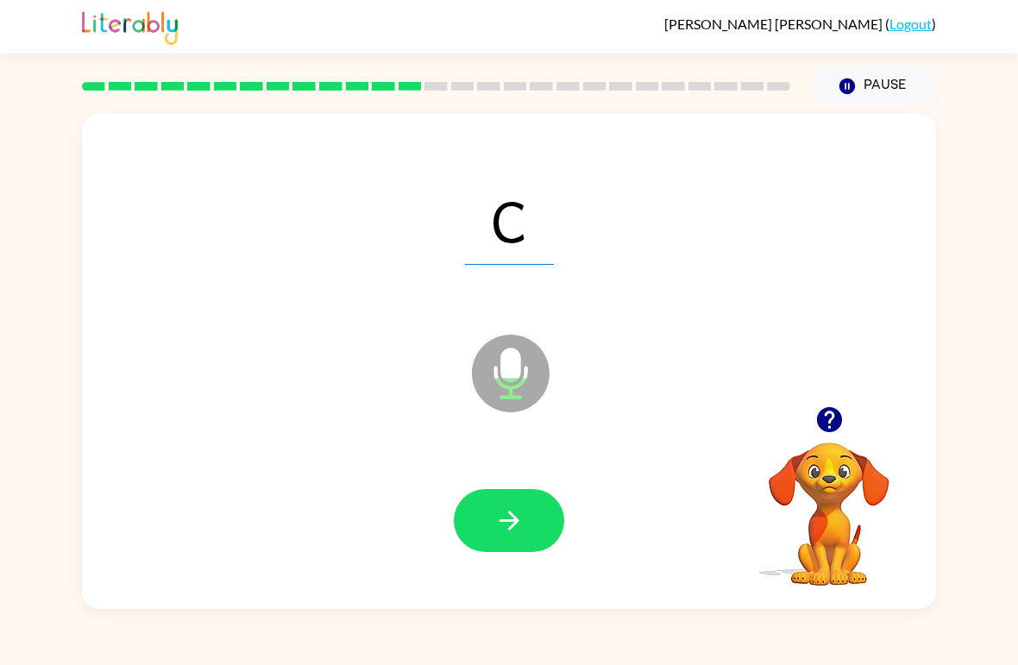
click at [511, 519] on icon "button" at bounding box center [509, 520] width 30 height 30
click at [513, 511] on icon "button" at bounding box center [509, 520] width 30 height 30
click at [513, 509] on icon "button" at bounding box center [509, 520] width 30 height 30
click at [514, 512] on icon "button" at bounding box center [509, 520] width 30 height 30
click at [520, 517] on icon "button" at bounding box center [509, 520] width 30 height 30
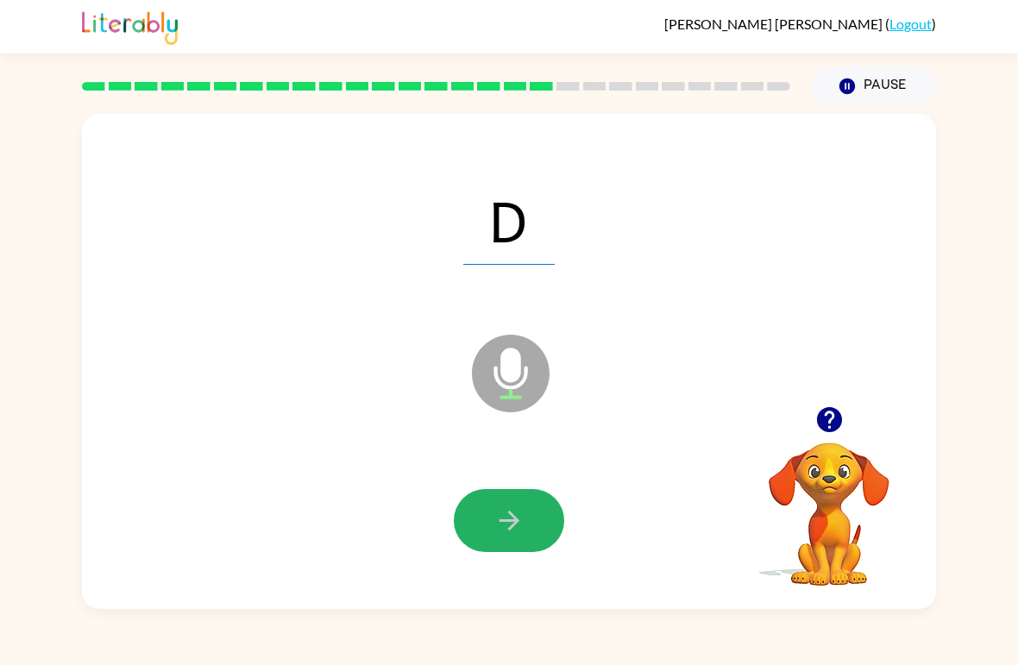
click at [514, 510] on icon "button" at bounding box center [509, 520] width 30 height 30
click at [517, 507] on icon "button" at bounding box center [509, 520] width 30 height 30
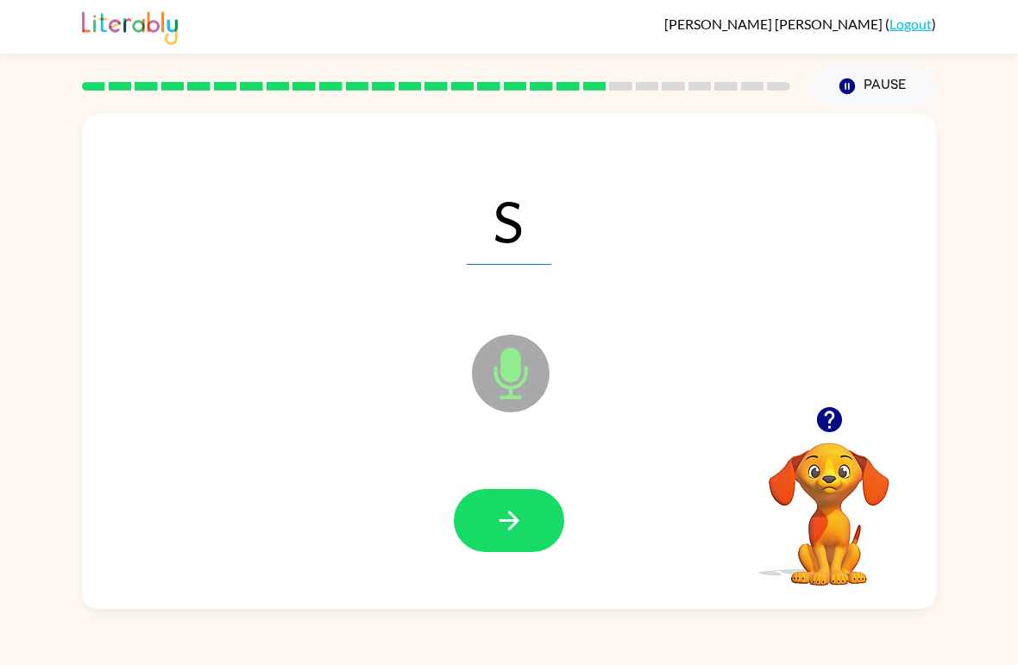
click at [516, 512] on icon "button" at bounding box center [509, 520] width 30 height 30
click at [517, 511] on icon "button" at bounding box center [509, 520] width 30 height 30
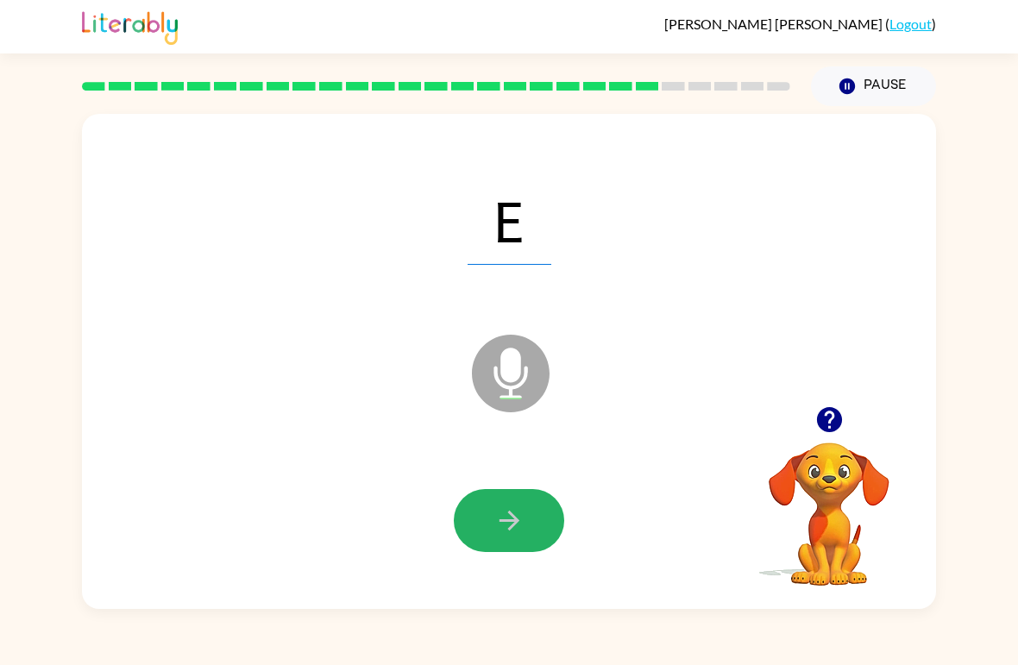
click at [522, 502] on button "button" at bounding box center [509, 520] width 110 height 63
click at [511, 515] on icon "button" at bounding box center [509, 521] width 20 height 20
click at [516, 516] on icon "button" at bounding box center [509, 520] width 30 height 30
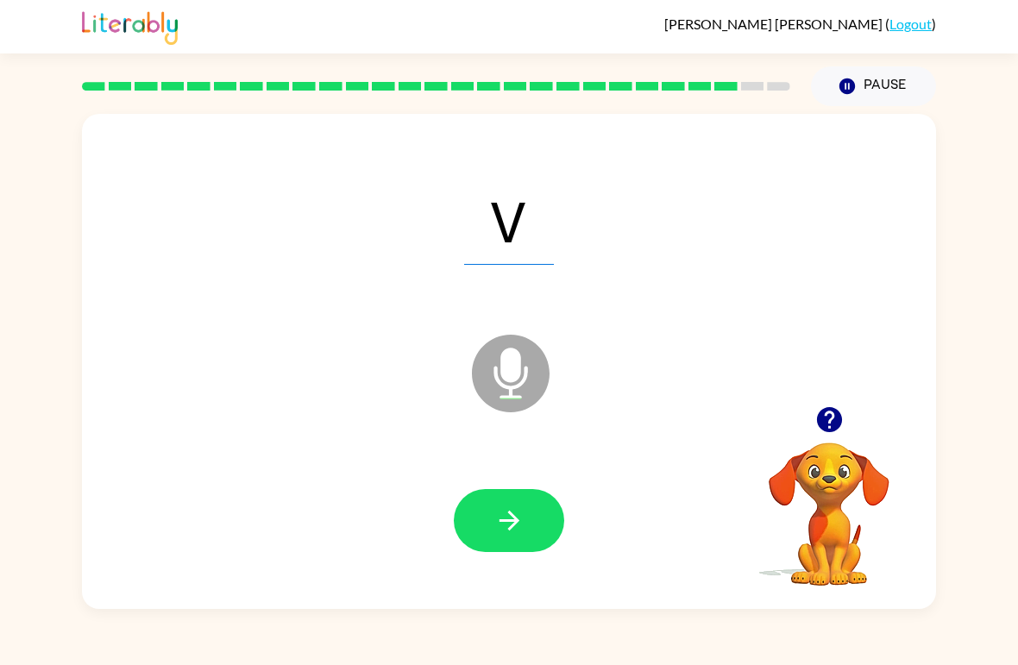
click at [517, 517] on icon "button" at bounding box center [509, 520] width 30 height 30
click at [513, 517] on icon "button" at bounding box center [509, 521] width 20 height 20
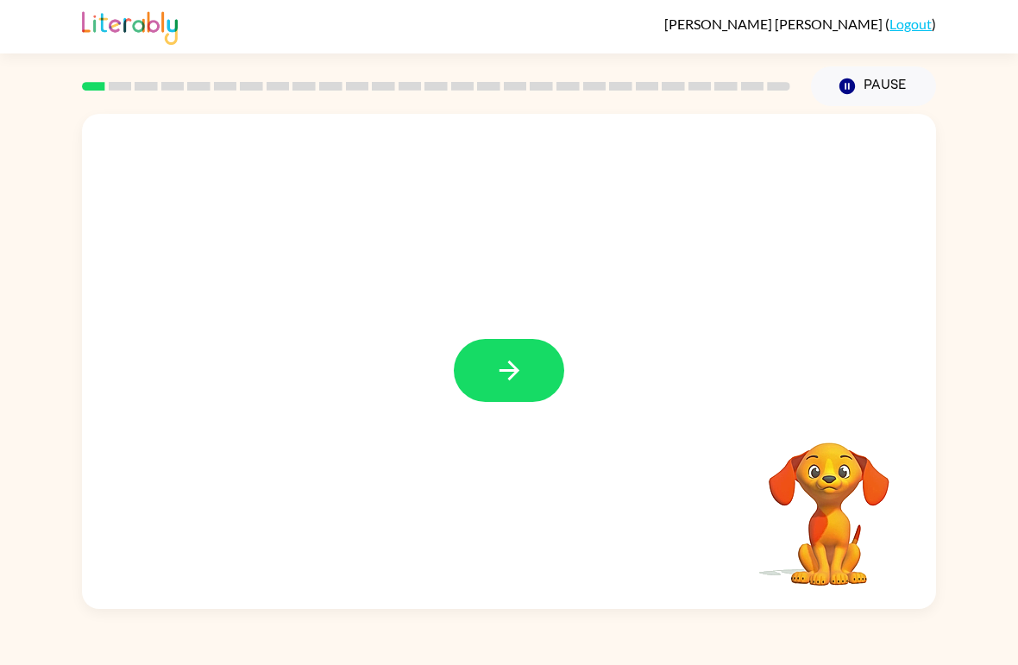
click at [523, 369] on icon "button" at bounding box center [509, 370] width 30 height 30
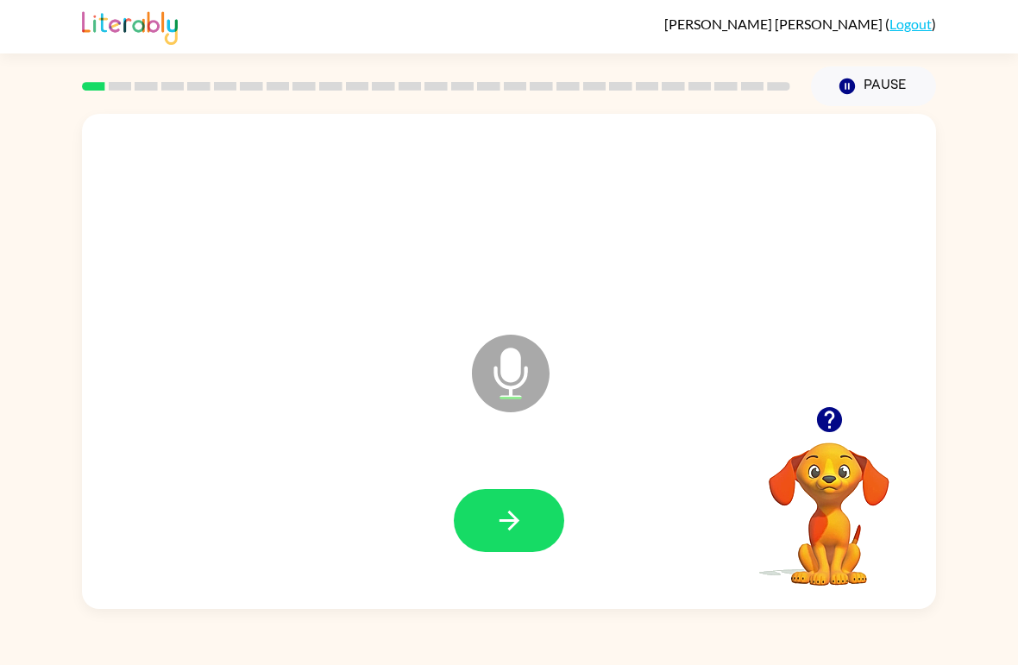
click at [516, 505] on button "button" at bounding box center [509, 520] width 110 height 63
click at [518, 515] on icon "button" at bounding box center [509, 520] width 30 height 30
click at [508, 522] on icon "button" at bounding box center [509, 521] width 20 height 20
click at [521, 510] on icon "button" at bounding box center [509, 520] width 30 height 30
click at [527, 505] on button "button" at bounding box center [509, 520] width 110 height 63
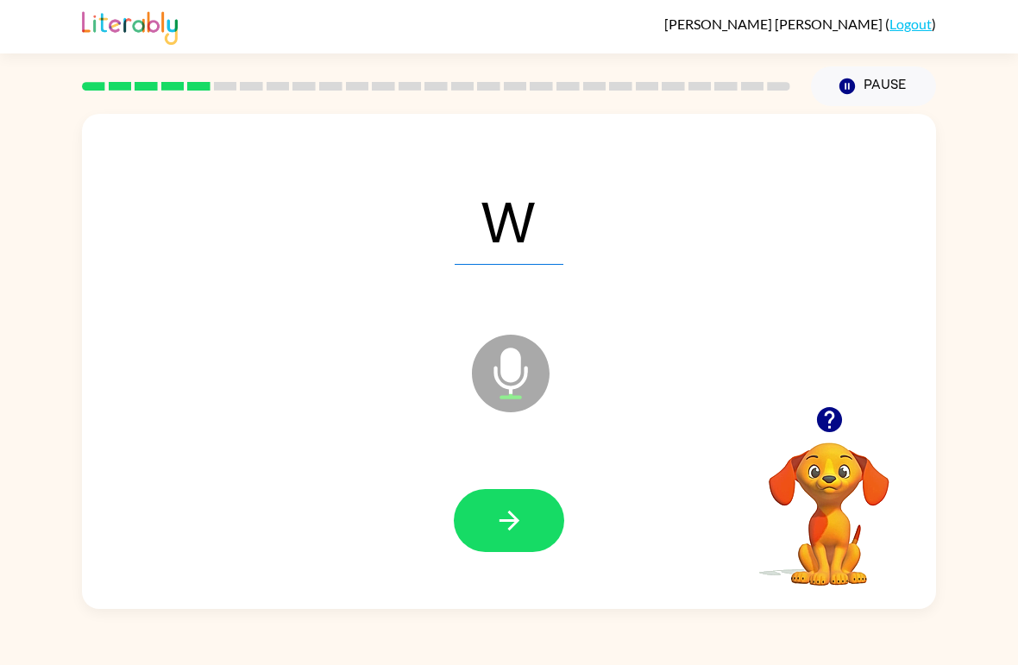
click at [521, 513] on icon "button" at bounding box center [509, 520] width 30 height 30
click at [517, 511] on icon "button" at bounding box center [509, 520] width 30 height 30
click at [520, 517] on icon "button" at bounding box center [509, 520] width 30 height 30
click at [518, 516] on icon "button" at bounding box center [509, 520] width 30 height 30
click at [522, 516] on icon "button" at bounding box center [509, 520] width 30 height 30
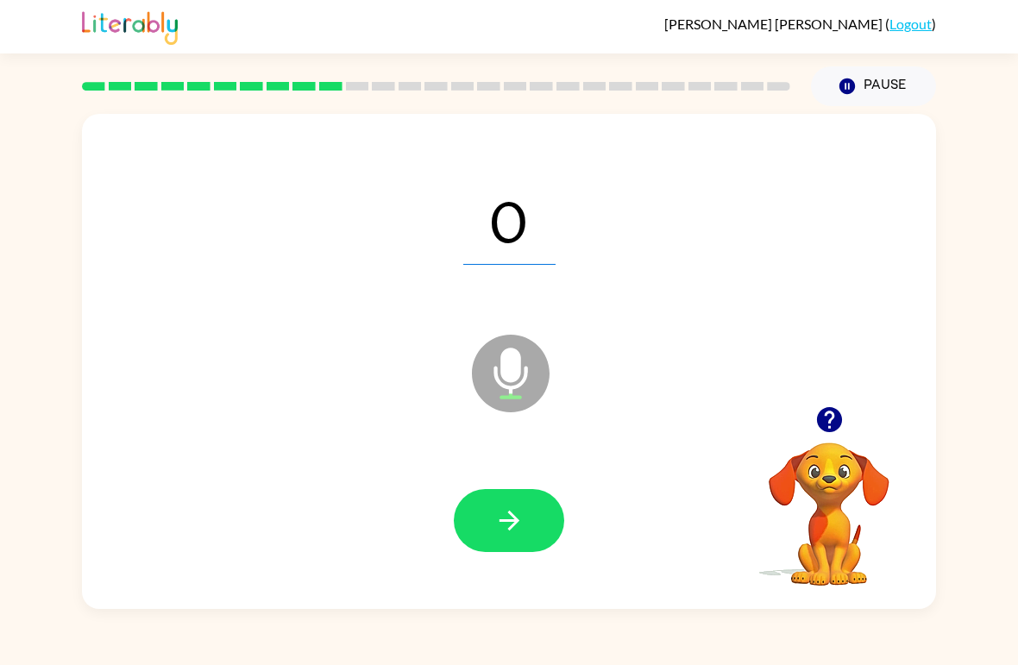
click at [519, 513] on icon "button" at bounding box center [509, 520] width 30 height 30
click at [524, 511] on icon "button" at bounding box center [509, 520] width 30 height 30
click at [519, 513] on icon "button" at bounding box center [509, 520] width 30 height 30
click at [519, 506] on icon "button" at bounding box center [509, 520] width 30 height 30
click at [517, 515] on icon "button" at bounding box center [509, 520] width 30 height 30
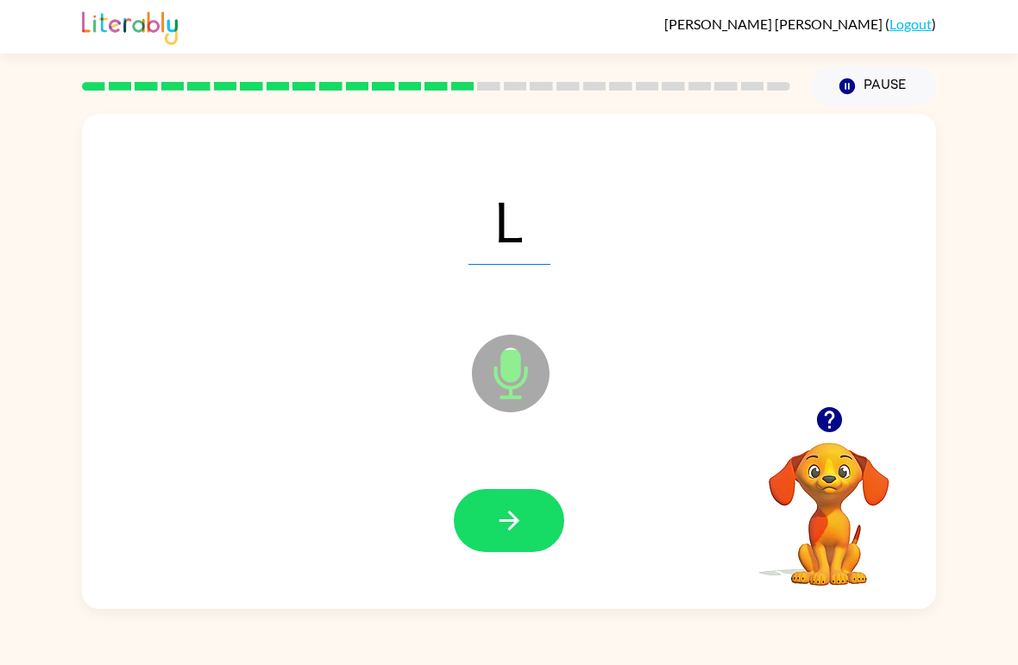
click at [521, 506] on icon "button" at bounding box center [509, 520] width 30 height 30
click at [519, 515] on icon "button" at bounding box center [509, 520] width 30 height 30
click at [515, 522] on icon "button" at bounding box center [509, 521] width 20 height 20
click at [518, 511] on icon "button" at bounding box center [509, 520] width 30 height 30
click at [514, 516] on icon "button" at bounding box center [509, 520] width 30 height 30
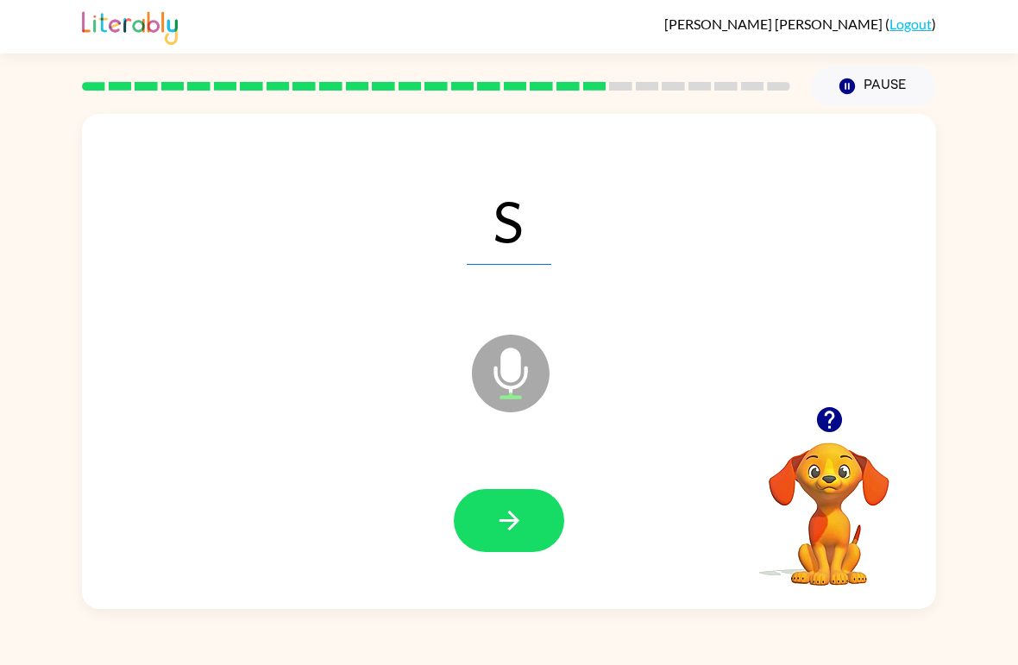
click at [512, 519] on icon "button" at bounding box center [509, 520] width 30 height 30
click at [515, 517] on icon "button" at bounding box center [509, 520] width 30 height 30
click at [512, 513] on icon "button" at bounding box center [509, 520] width 30 height 30
click at [777, 651] on div "[PERSON_NAME] ( Logout ) Pause Pause R Microphone The Microphone is here when i…" at bounding box center [509, 332] width 1018 height 665
click at [517, 509] on icon "button" at bounding box center [509, 520] width 30 height 30
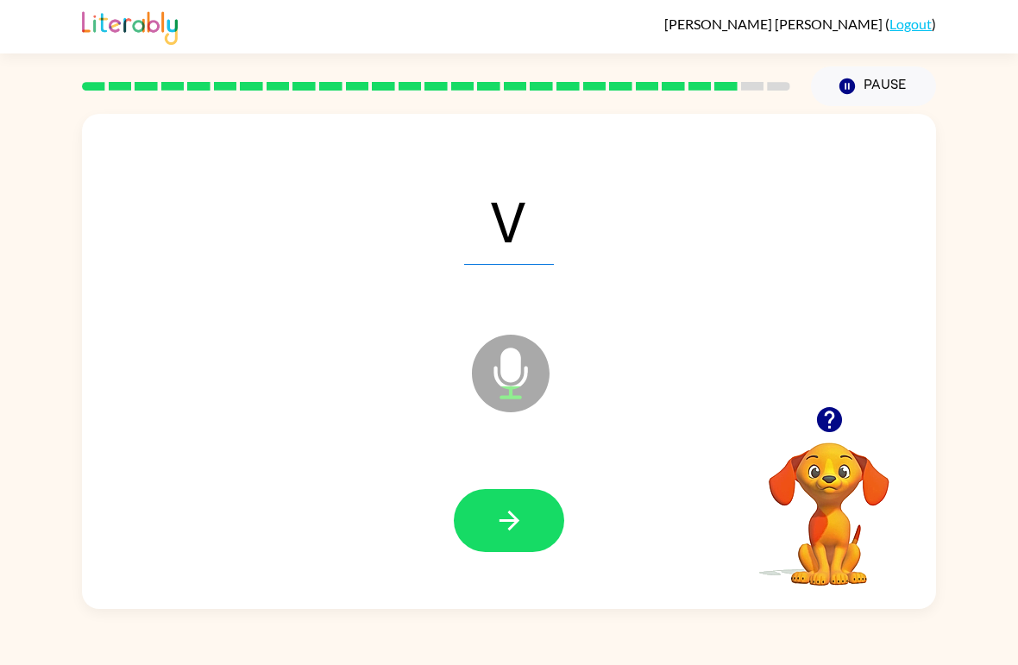
click at [522, 511] on icon "button" at bounding box center [509, 520] width 30 height 30
click at [518, 519] on icon "button" at bounding box center [509, 520] width 30 height 30
